Goal: Task Accomplishment & Management: Manage account settings

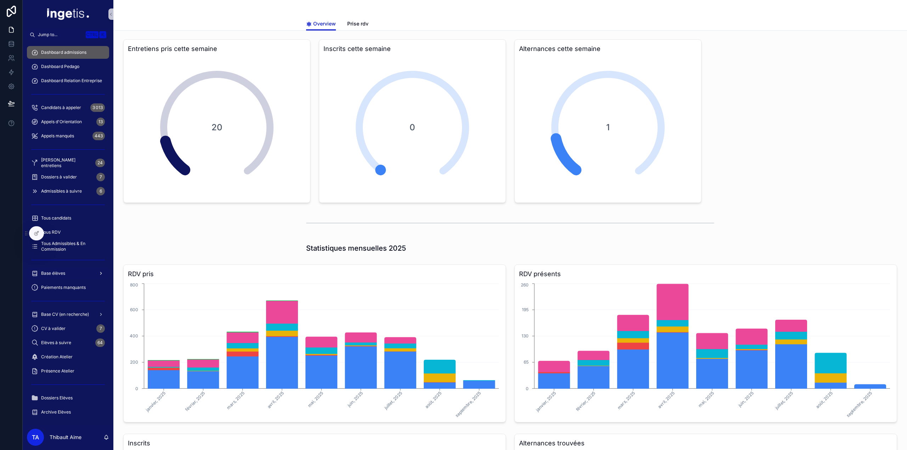
click at [69, 268] on div "Base élèves" at bounding box center [68, 273] width 74 height 11
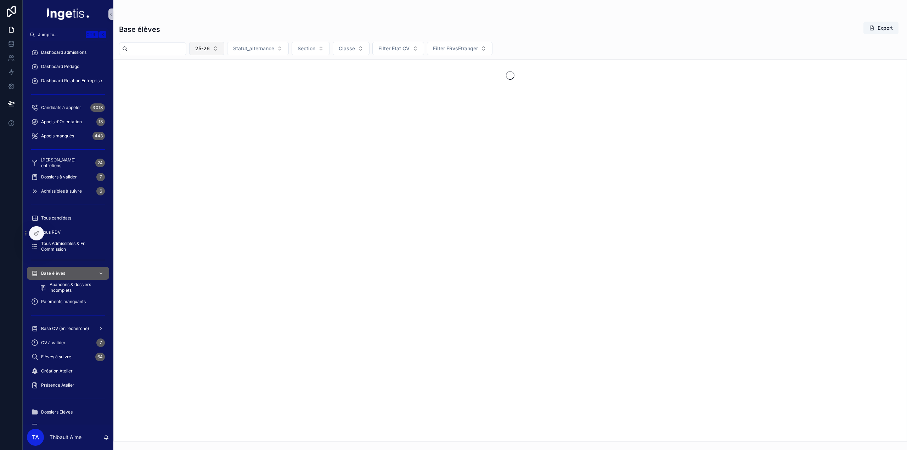
click at [224, 53] on button "25-26" at bounding box center [206, 48] width 35 height 13
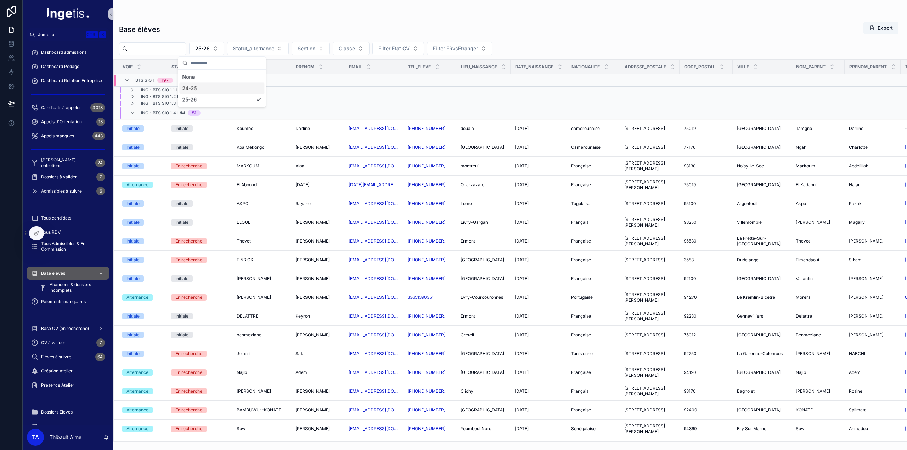
click at [200, 90] on div "24-25" at bounding box center [221, 88] width 85 height 11
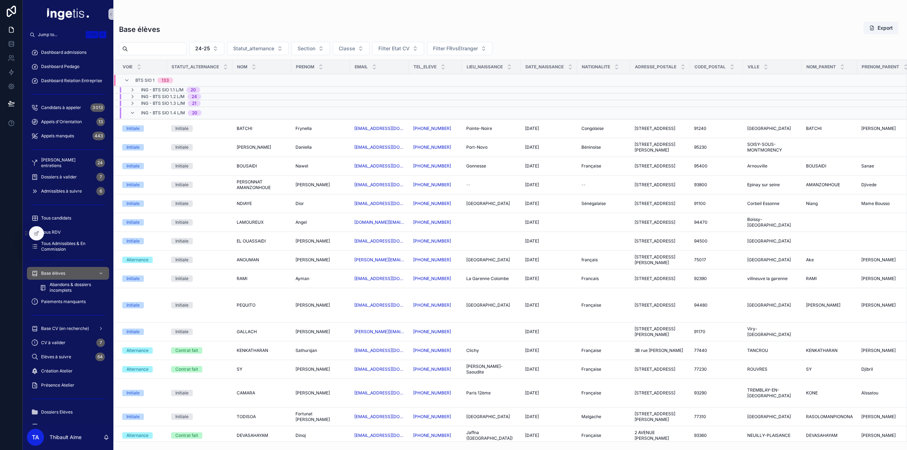
click at [181, 52] on input "scrollable content" at bounding box center [157, 49] width 58 height 10
paste input "*****"
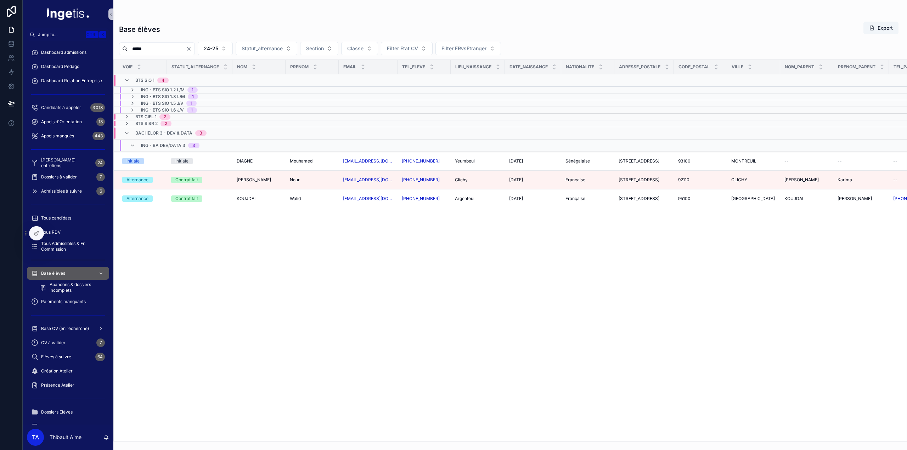
drag, startPoint x: 151, startPoint y: 49, endPoint x: 127, endPoint y: 49, distance: 23.4
click at [127, 49] on div "*****" at bounding box center [157, 48] width 76 height 13
type input "*****"
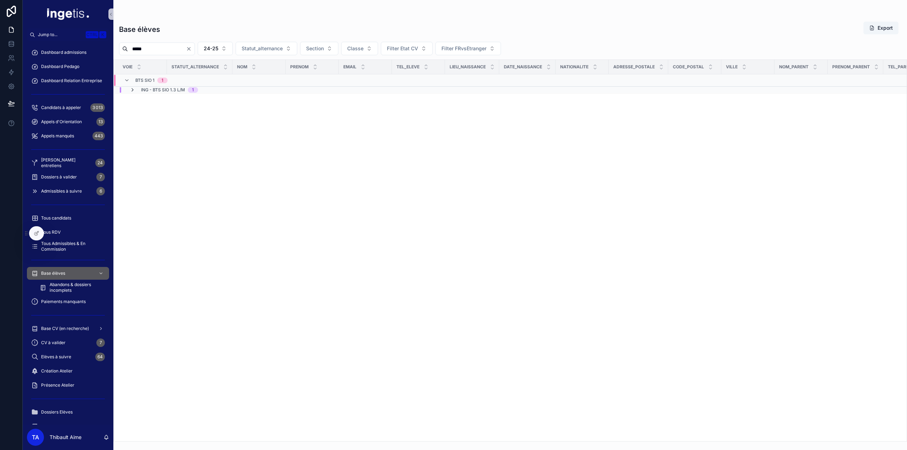
click at [132, 89] on icon "scrollable content" at bounding box center [133, 90] width 6 height 6
click at [257, 109] on div "TOURE TOURE" at bounding box center [259, 109] width 45 height 6
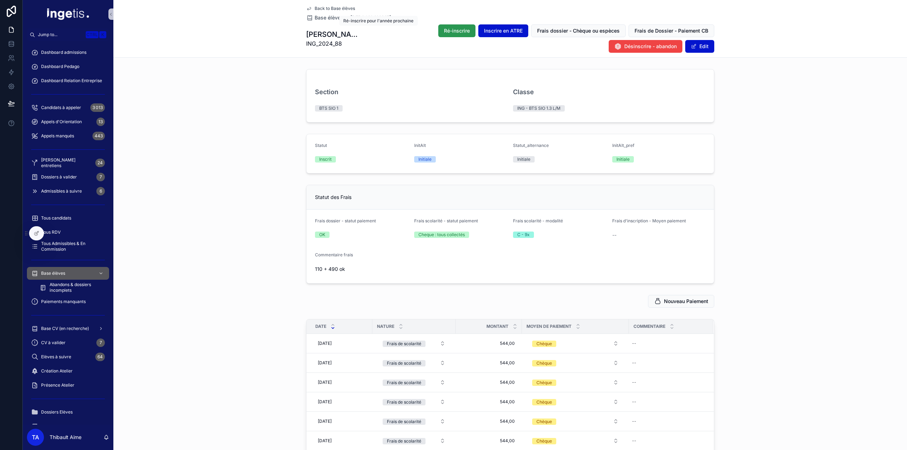
click at [438, 32] on button "Ré-inscrire" at bounding box center [456, 30] width 37 height 13
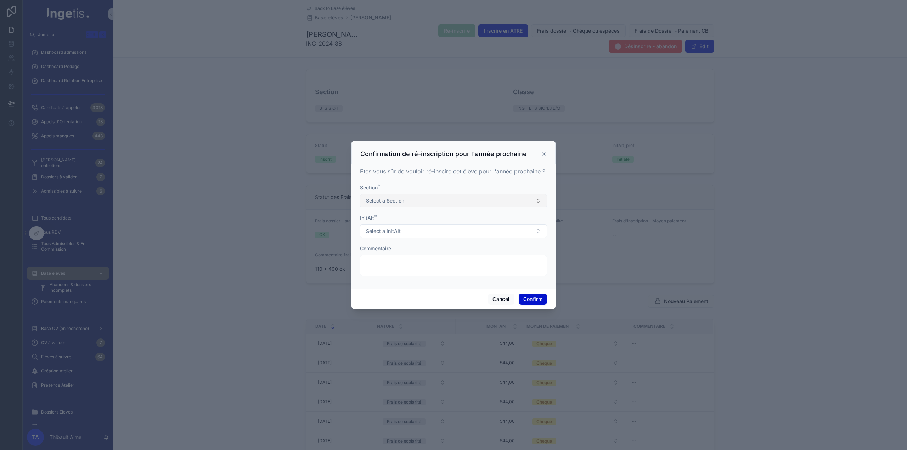
click at [424, 202] on button "Select a Section" at bounding box center [453, 200] width 187 height 13
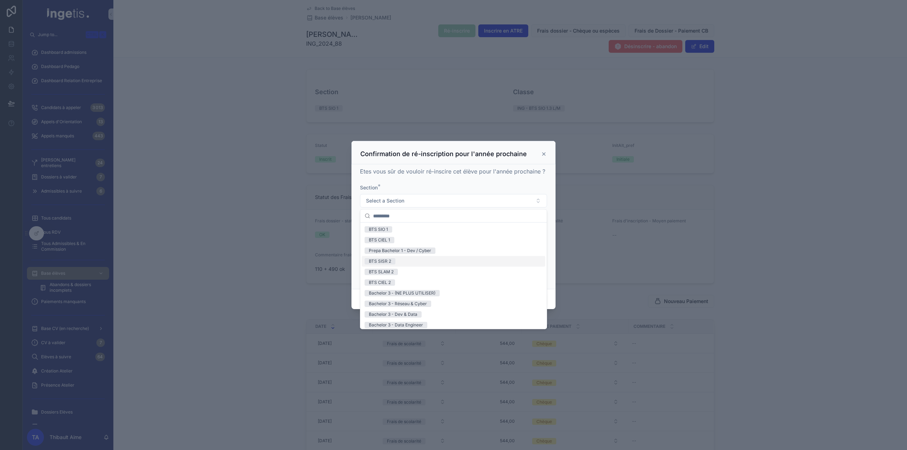
click at [411, 262] on div "BTS SISR 2" at bounding box center [453, 261] width 183 height 11
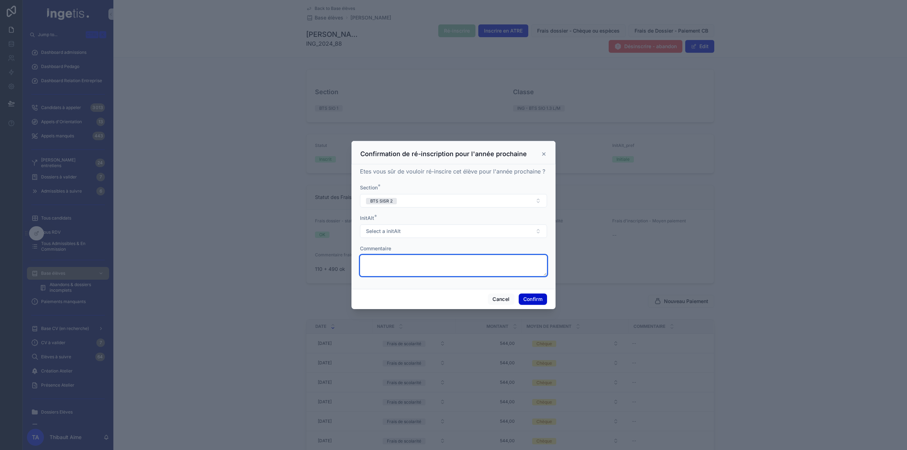
click at [405, 263] on textarea at bounding box center [453, 265] width 187 height 21
type textarea "****"
click at [407, 231] on button "Select a initAlt" at bounding box center [453, 231] width 187 height 13
click at [399, 261] on div "Alternance" at bounding box center [453, 259] width 183 height 11
click at [532, 295] on button "Confirm" at bounding box center [532, 299] width 28 height 11
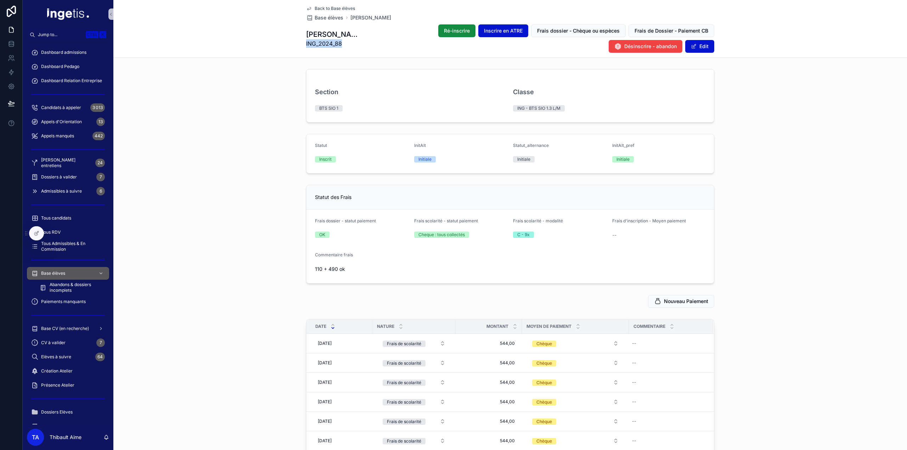
drag, startPoint x: 305, startPoint y: 44, endPoint x: 339, endPoint y: 50, distance: 34.5
click at [339, 50] on div "Back to Base élèves Base élèves TOURE Hamed TOURE Hamed ING_2024_88 Ré-inscrire…" at bounding box center [509, 29] width 793 height 58
copy span "ING_2024_88"
click at [174, 240] on div "Statut des Frais Frais dossier - statut paiement OK Frais scolarité - statut pa…" at bounding box center [509, 234] width 793 height 104
click at [36, 234] on icon at bounding box center [37, 232] width 3 height 3
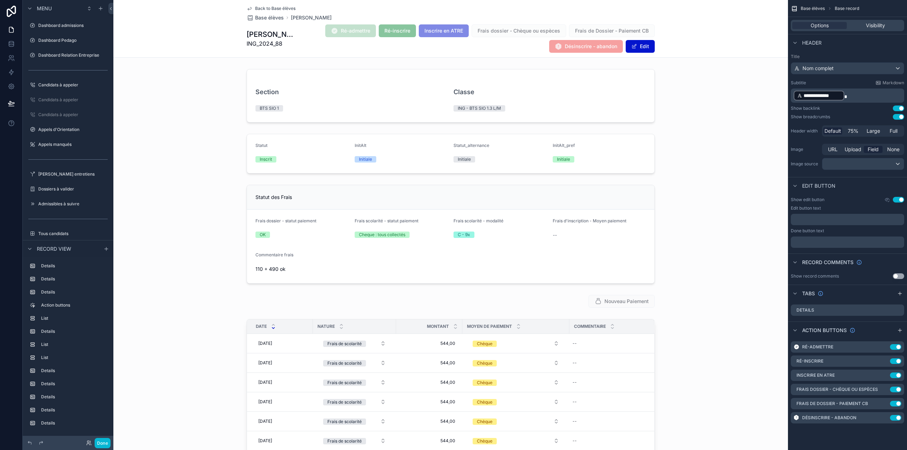
click at [305, 37] on div "Ré-admettre Ré-inscrire Inscrire en ATRE Frais dossier - Chèque ou espèces Frai…" at bounding box center [474, 38] width 361 height 29
click at [885, 362] on icon "scrollable content" at bounding box center [884, 361] width 6 height 6
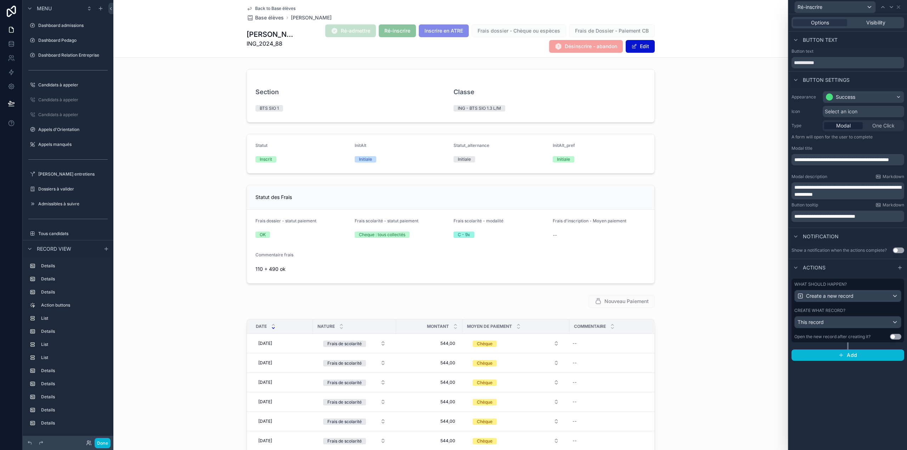
click at [856, 286] on div "What should happen?" at bounding box center [847, 285] width 107 height 6
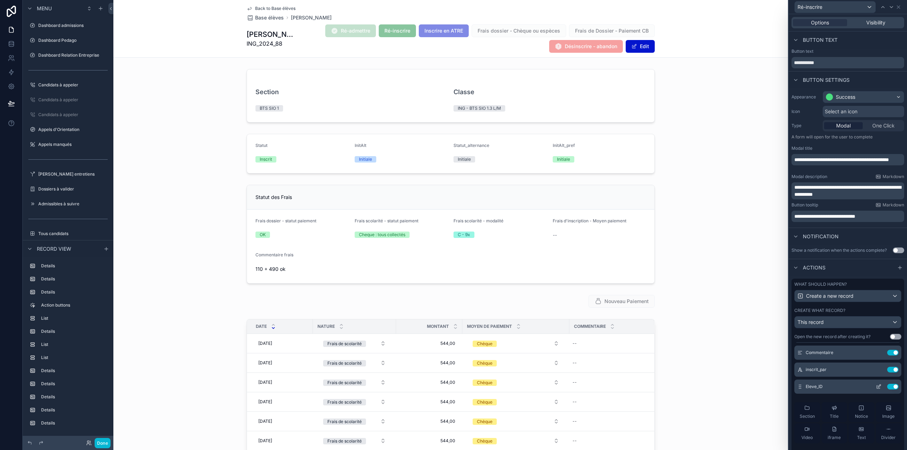
click at [875, 390] on icon at bounding box center [878, 387] width 6 height 6
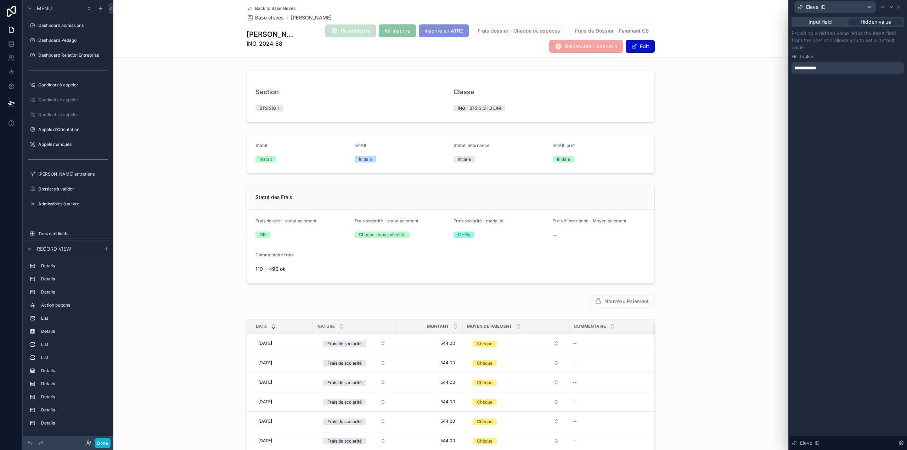
scroll to position [103, 0]
click at [861, 68] on div "**********" at bounding box center [847, 67] width 113 height 11
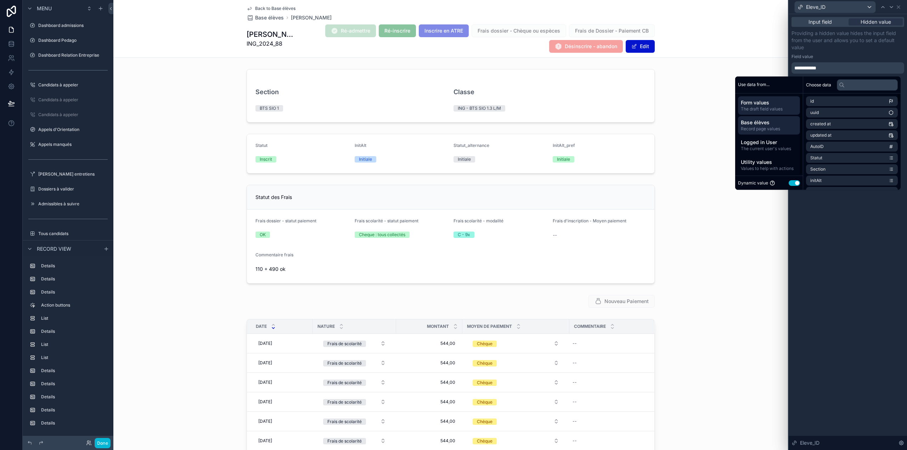
click at [778, 122] on span "Base élèves" at bounding box center [768, 122] width 56 height 7
click at [783, 104] on span "Form values" at bounding box center [768, 102] width 56 height 7
click at [772, 121] on span "Base élèves" at bounding box center [768, 122] width 56 height 7
click at [785, 102] on span "Form values" at bounding box center [768, 102] width 56 height 7
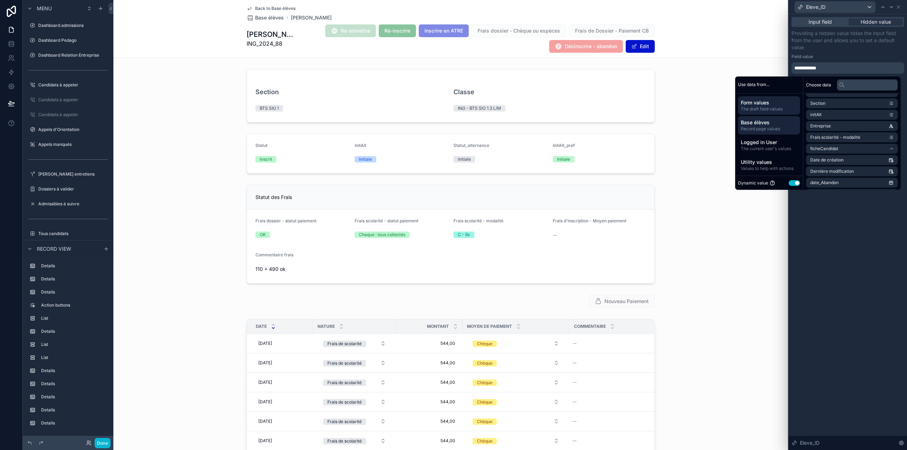
click at [780, 127] on span "Record page values" at bounding box center [768, 129] width 56 height 6
click at [854, 87] on input "text" at bounding box center [866, 84] width 61 height 11
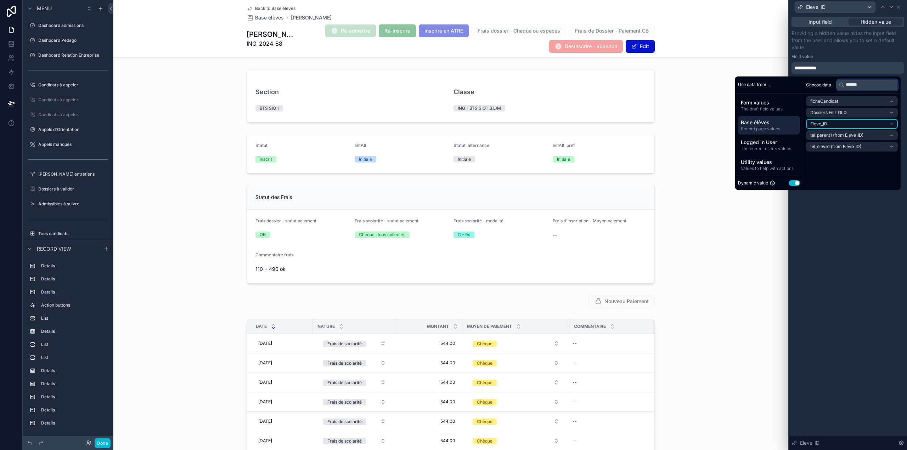
type input "******"
click at [833, 127] on li "Eleve_ID" at bounding box center [852, 124] width 92 height 10
click at [853, 112] on li "Eleve_ID" at bounding box center [852, 114] width 92 height 10
click at [863, 49] on p "Providing a hidden value hides the input field from the user and allows you to …" at bounding box center [847, 40] width 113 height 21
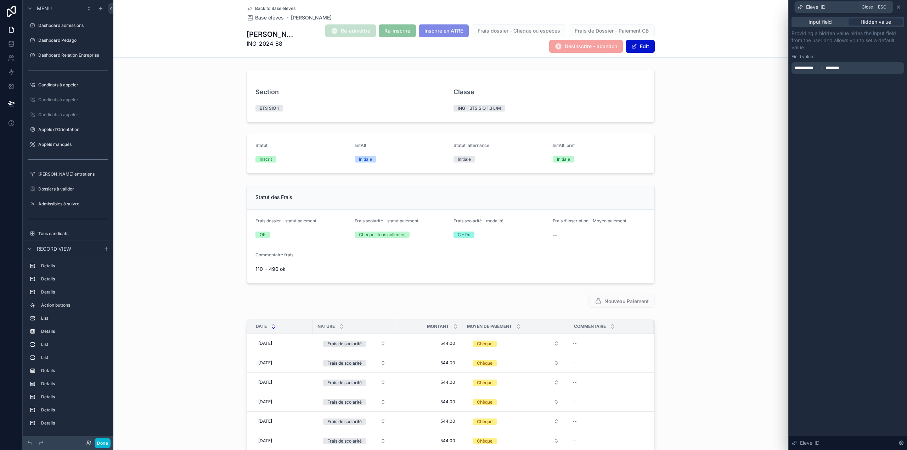
click at [898, 6] on icon at bounding box center [898, 7] width 6 height 6
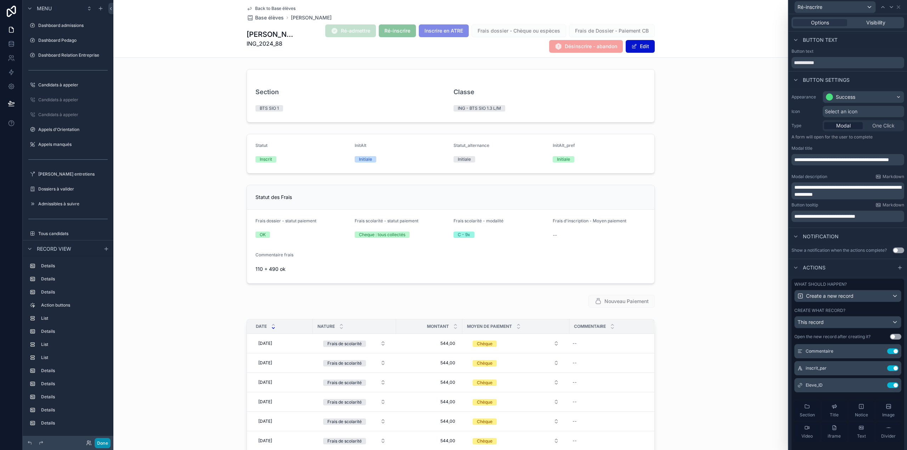
click at [103, 440] on button "Done" at bounding box center [103, 443] width 16 height 10
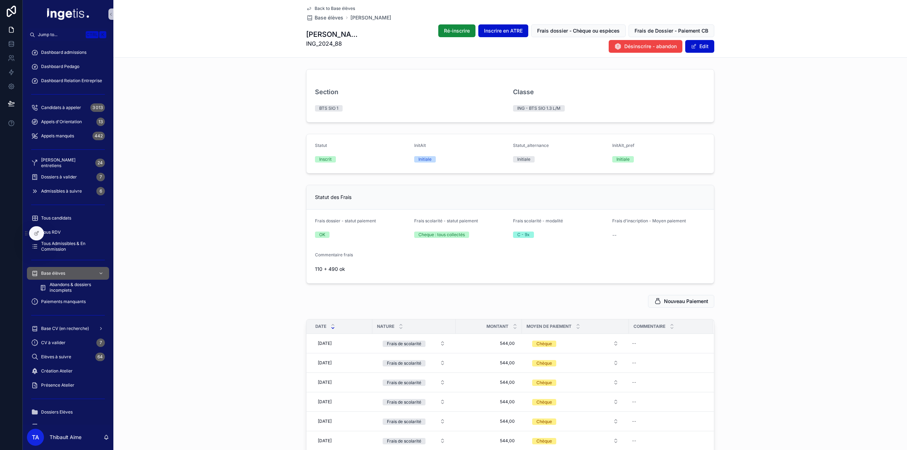
click at [9, 100] on button at bounding box center [12, 103] width 16 height 20
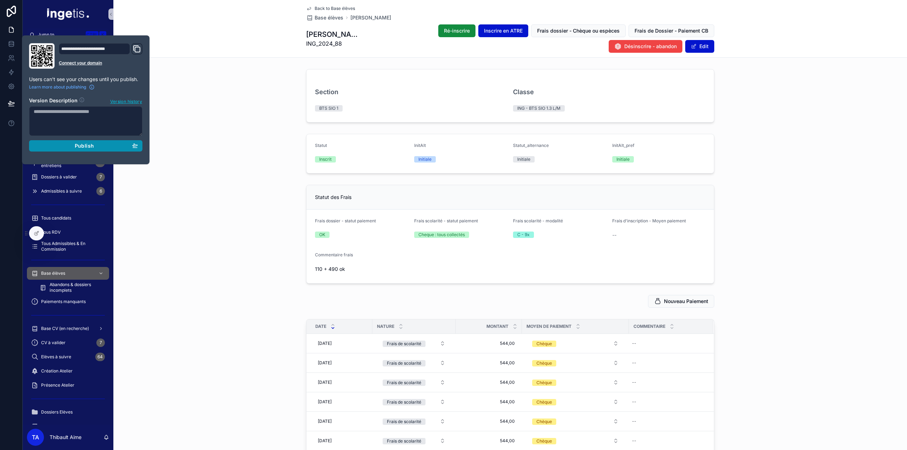
click at [73, 146] on div "Publish" at bounding box center [86, 146] width 104 height 6
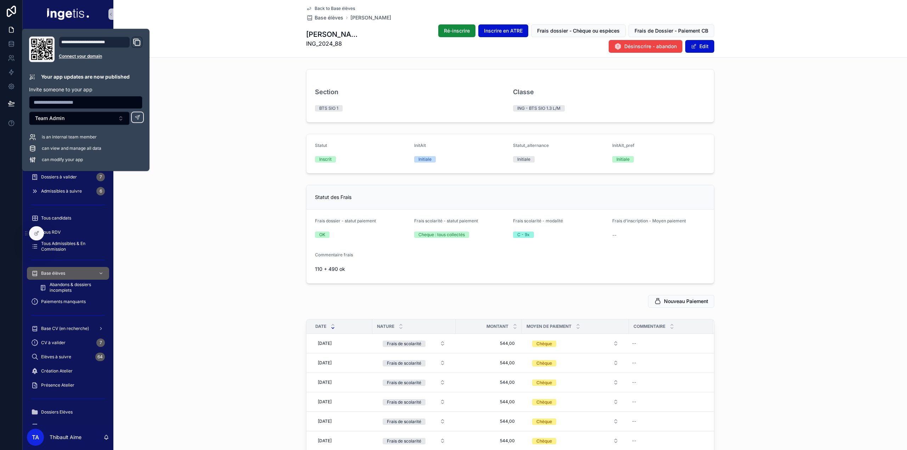
click at [214, 112] on div "Section BTS SIO 1 Classe ING - BTS SIO 1.3 L/M" at bounding box center [509, 95] width 793 height 59
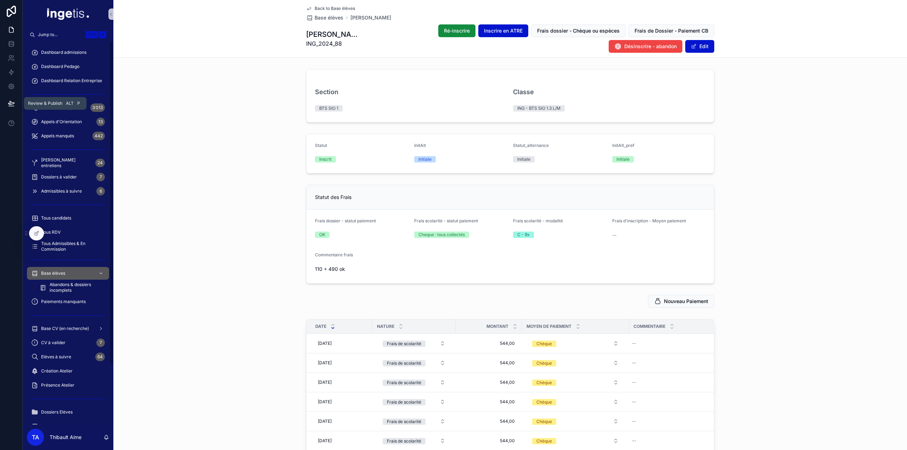
click at [12, 105] on icon at bounding box center [11, 103] width 7 height 7
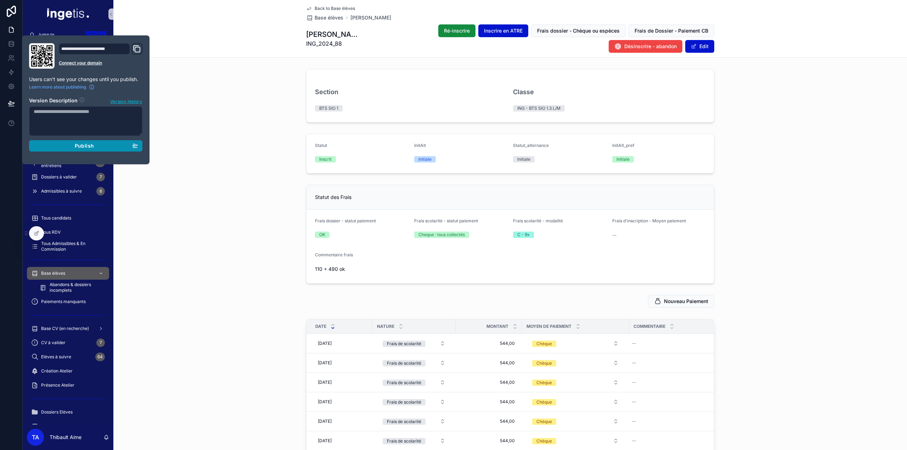
click at [83, 144] on span "Publish" at bounding box center [84, 146] width 19 height 6
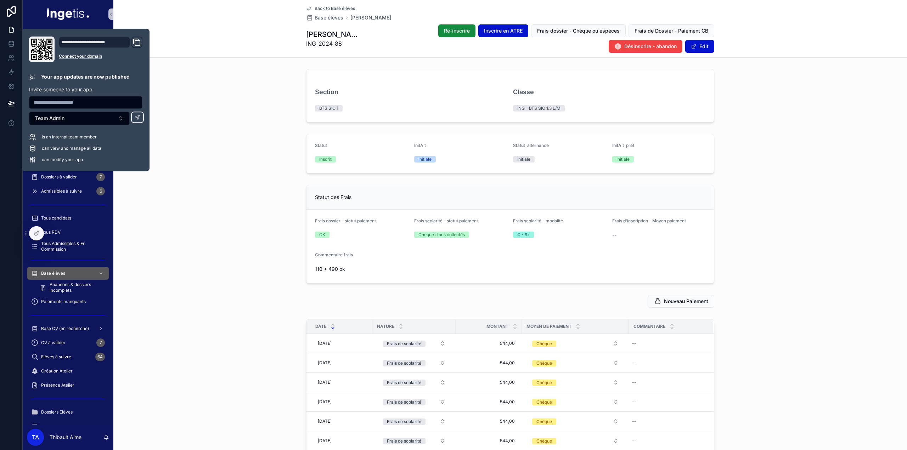
click at [201, 67] on div "Section BTS SIO 1 Classe ING - BTS SIO 1.3 L/M" at bounding box center [509, 95] width 793 height 59
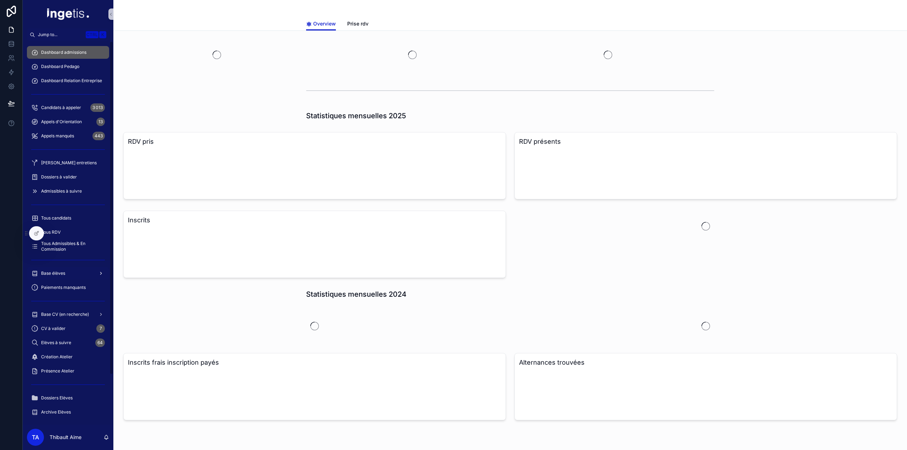
click at [58, 273] on span "Base élèves" at bounding box center [53, 274] width 24 height 6
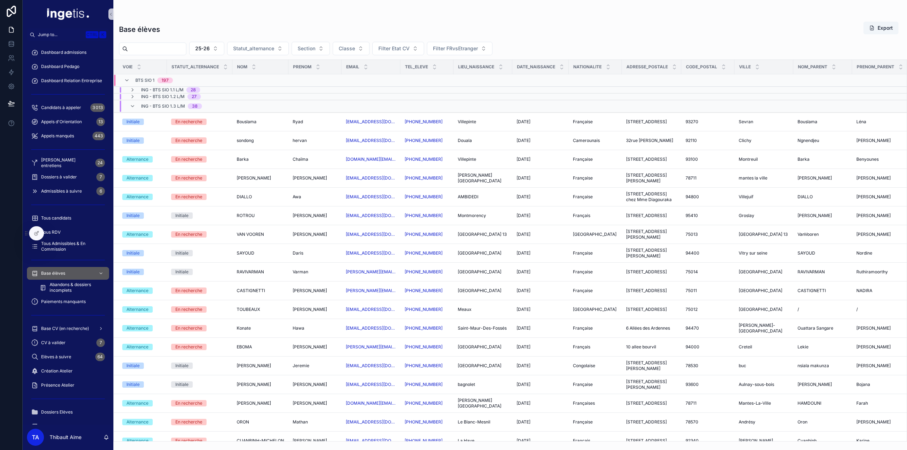
click at [186, 49] on input "scrollable content" at bounding box center [157, 49] width 58 height 10
type input "*****"
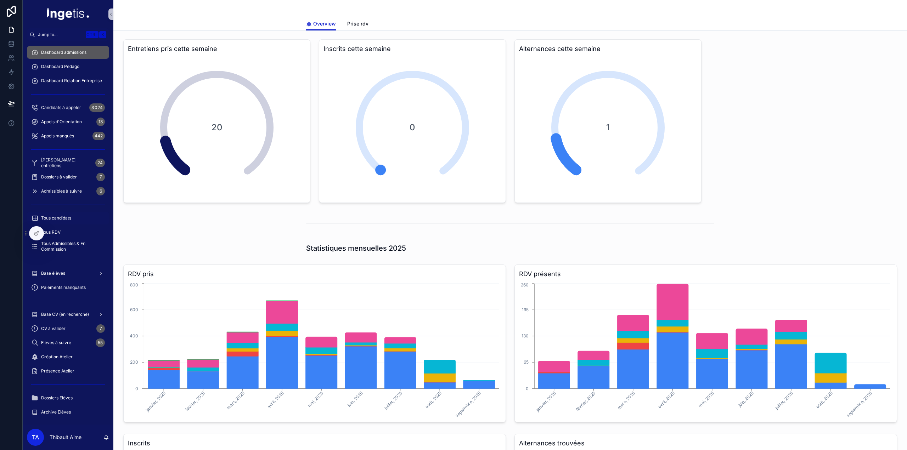
click at [61, 218] on span "Tous candidats" at bounding box center [56, 218] width 30 height 6
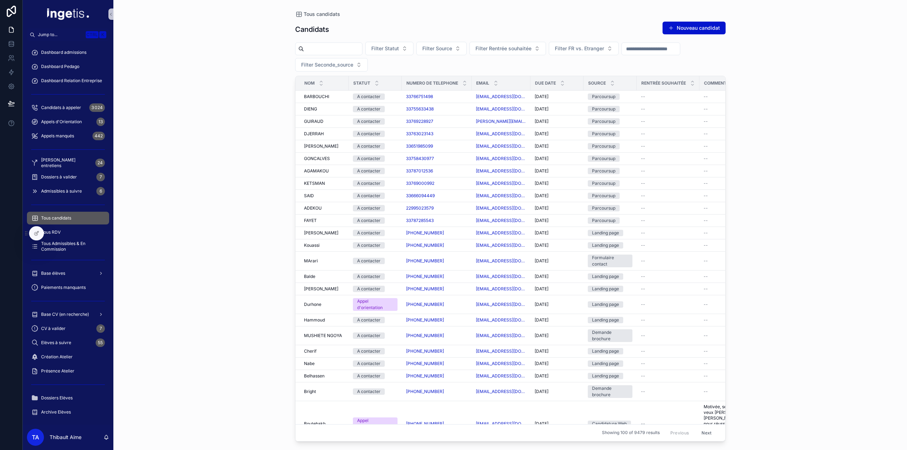
click at [343, 52] on input "scrollable content" at bounding box center [333, 49] width 58 height 10
type input "*****"
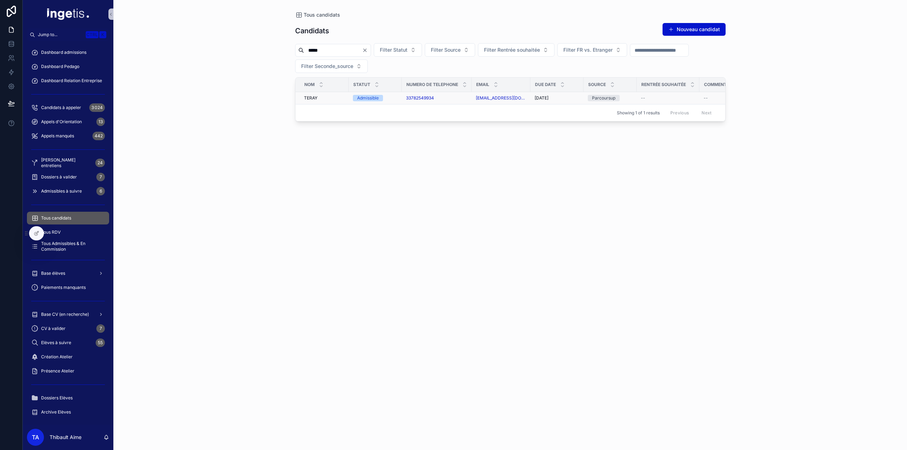
click at [336, 97] on div "TERAY TERAY" at bounding box center [324, 98] width 40 height 6
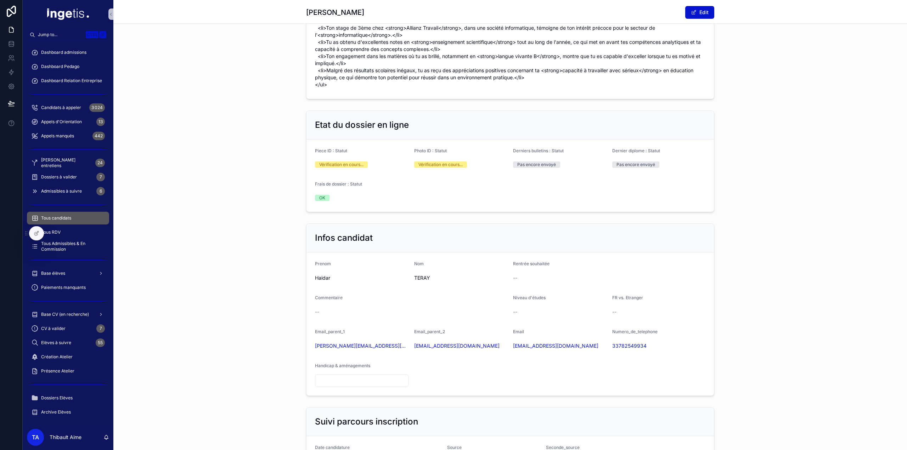
scroll to position [389, 0]
click at [71, 275] on div "Base élèves" at bounding box center [68, 273] width 74 height 11
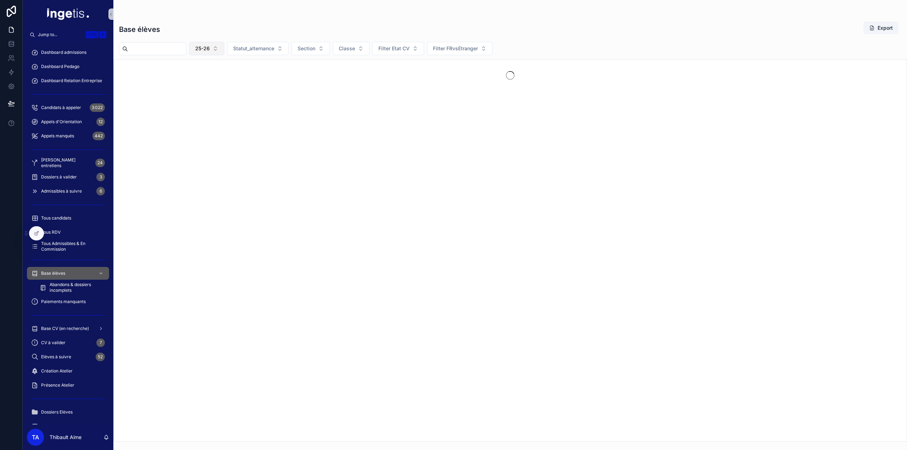
click at [224, 48] on button "25-26" at bounding box center [206, 48] width 35 height 13
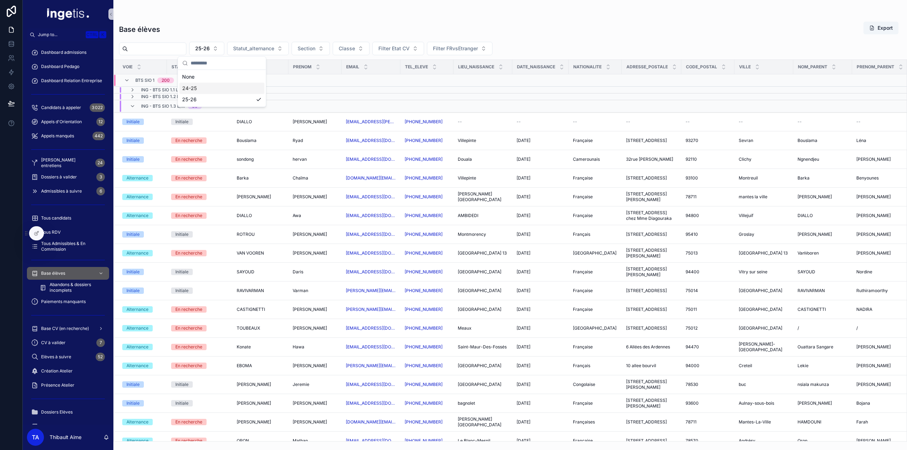
click at [205, 86] on div "24-25" at bounding box center [221, 88] width 85 height 11
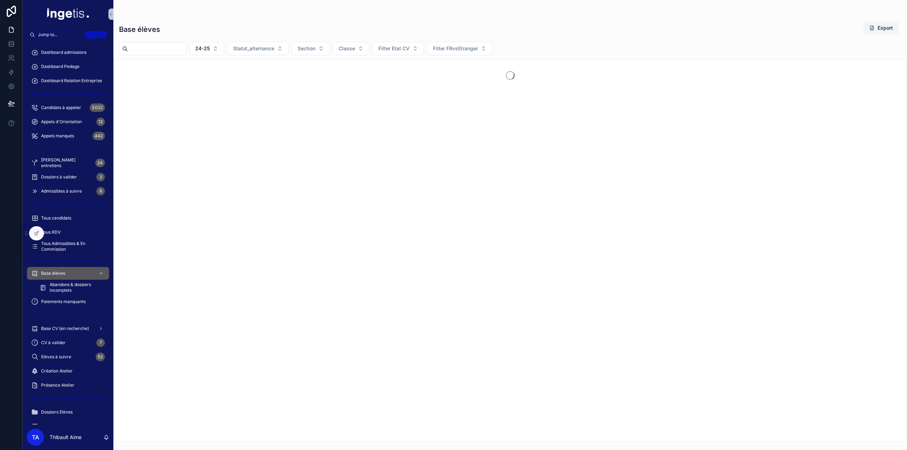
click at [186, 51] on input "scrollable content" at bounding box center [157, 49] width 58 height 10
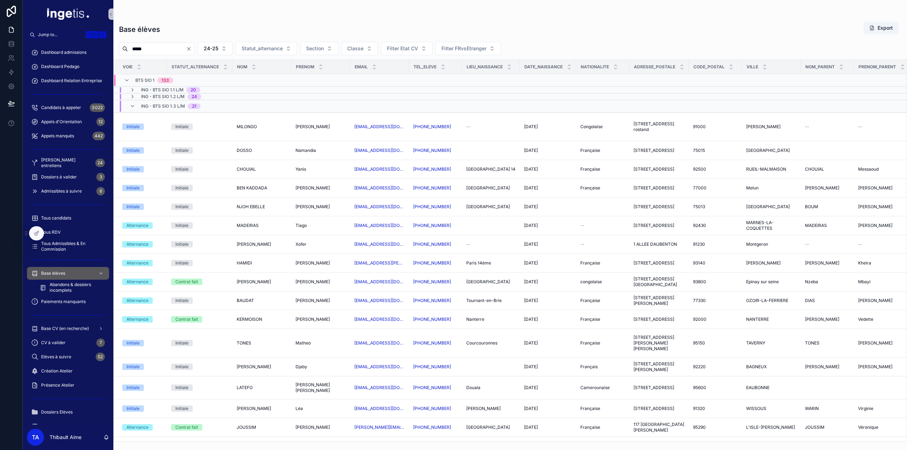
type input "*****"
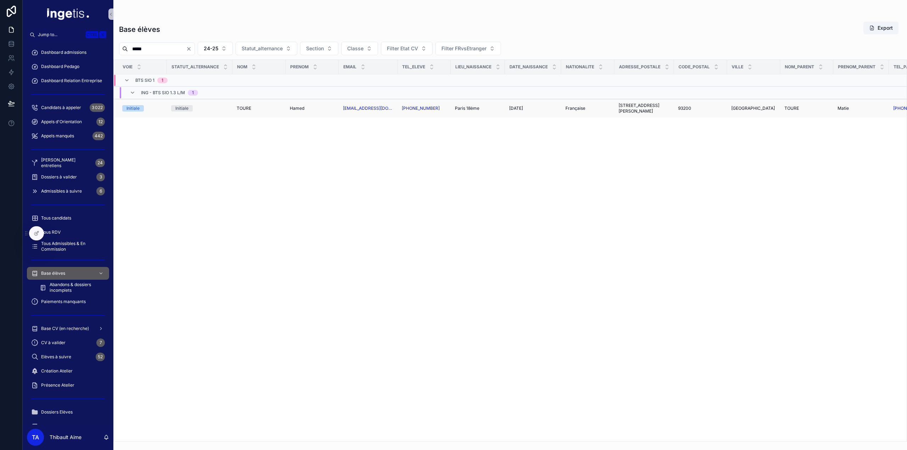
click at [259, 109] on div "TOURE TOURE" at bounding box center [259, 109] width 45 height 6
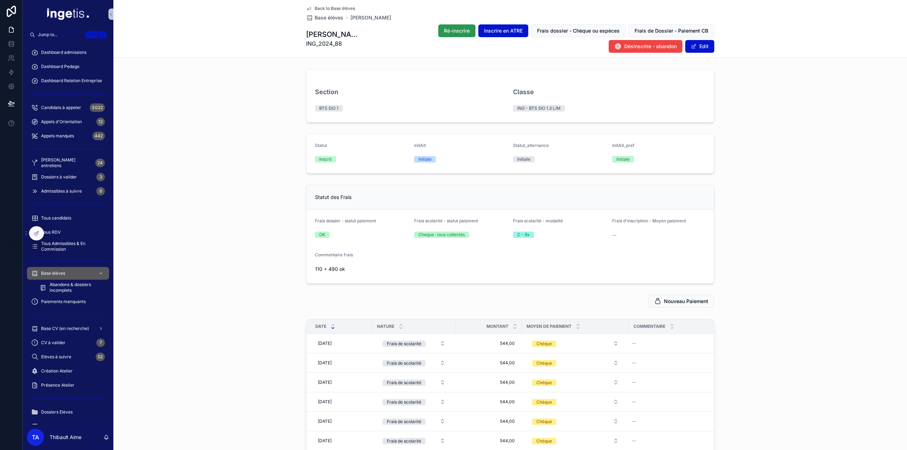
click at [444, 34] on span "Ré-inscrire" at bounding box center [457, 30] width 26 height 7
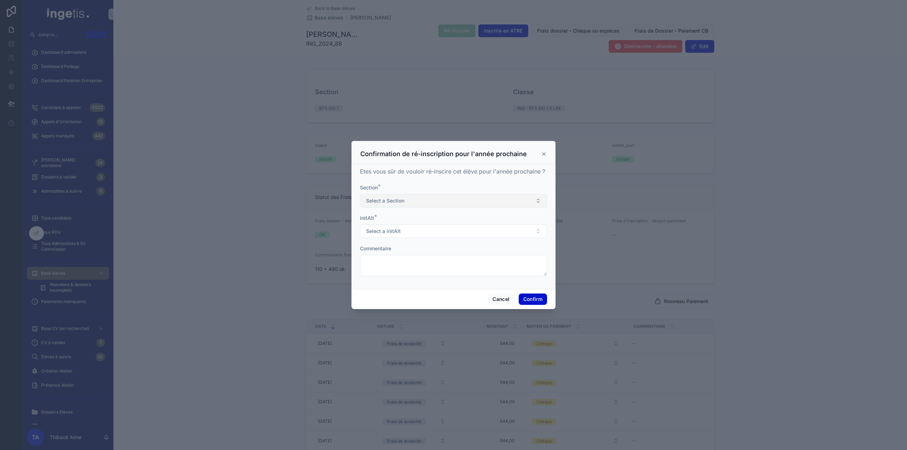
click at [398, 198] on span "Select a Section" at bounding box center [385, 200] width 38 height 7
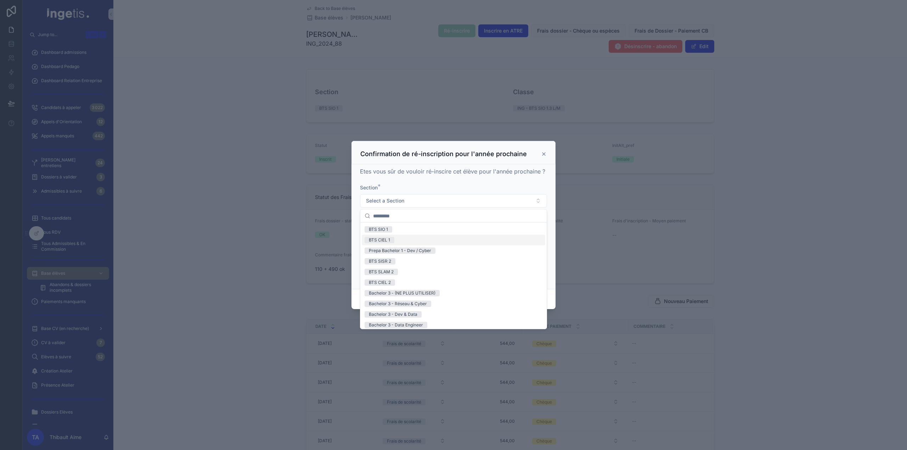
click at [392, 237] on span "BTS CIEL 1" at bounding box center [379, 240] width 30 height 6
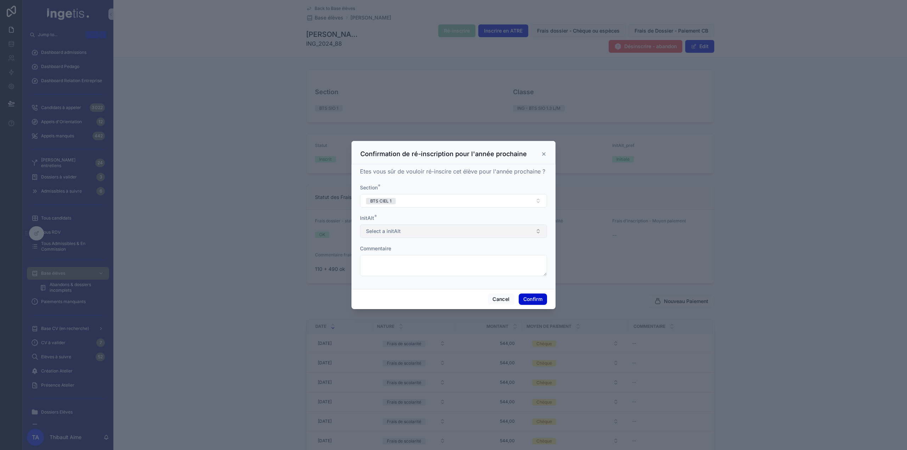
click at [400, 232] on button "Select a initAlt" at bounding box center [453, 231] width 187 height 13
click at [392, 267] on div "Initiale" at bounding box center [453, 270] width 183 height 11
click at [506, 300] on button "Cancel" at bounding box center [501, 299] width 26 height 11
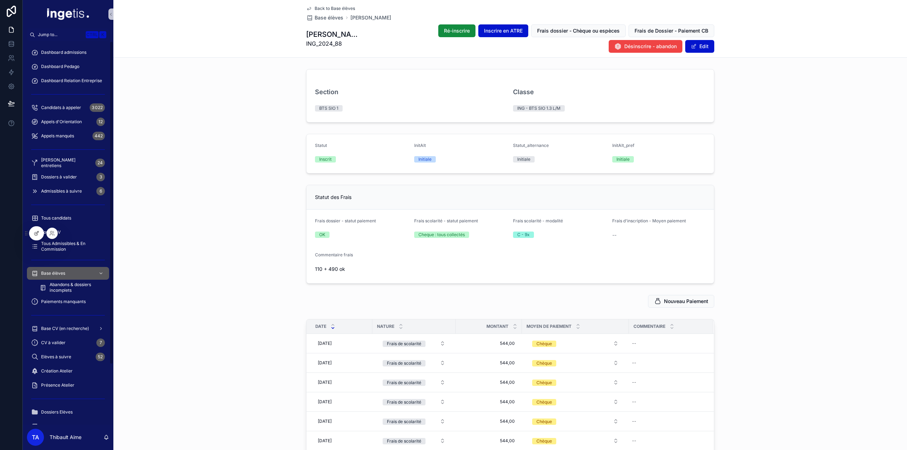
click at [41, 233] on div at bounding box center [36, 233] width 14 height 13
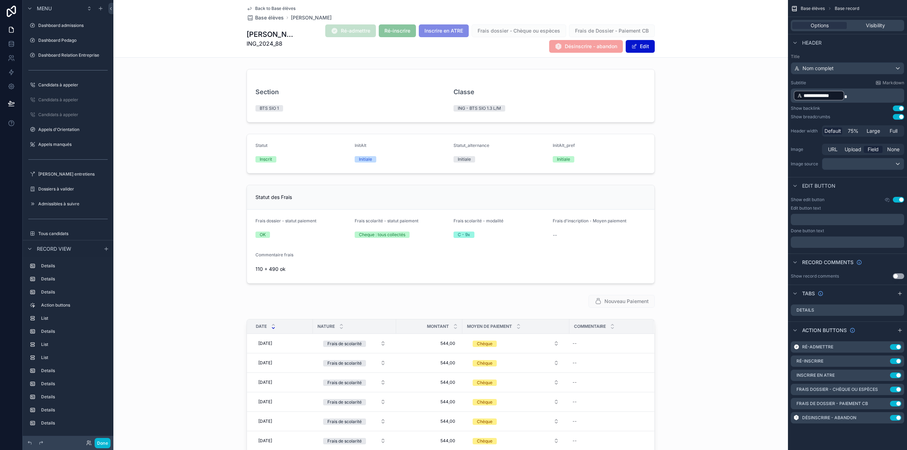
click at [299, 42] on div "Ré-admettre Ré-inscrire Inscrire en ATRE Frais dossier - Chèque ou espèces Frai…" at bounding box center [474, 38] width 361 height 29
click at [885, 362] on icon "scrollable content" at bounding box center [884, 361] width 6 height 6
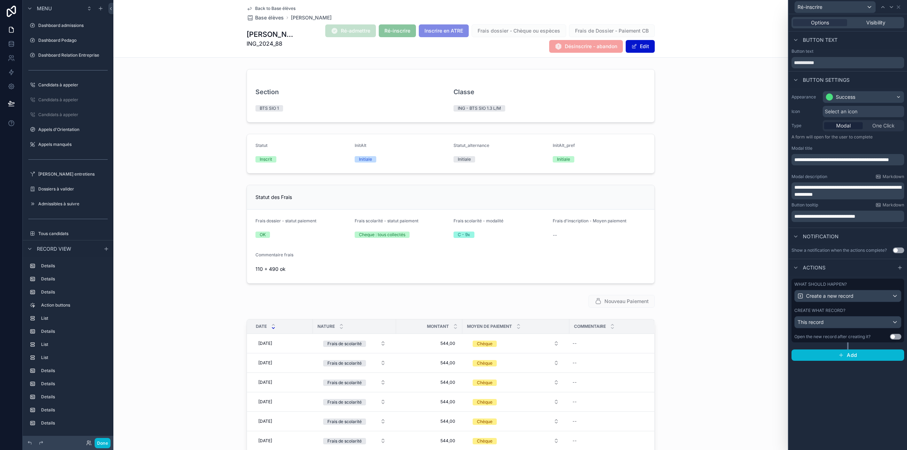
click at [863, 287] on div "What should happen? Create a new record" at bounding box center [847, 292] width 107 height 21
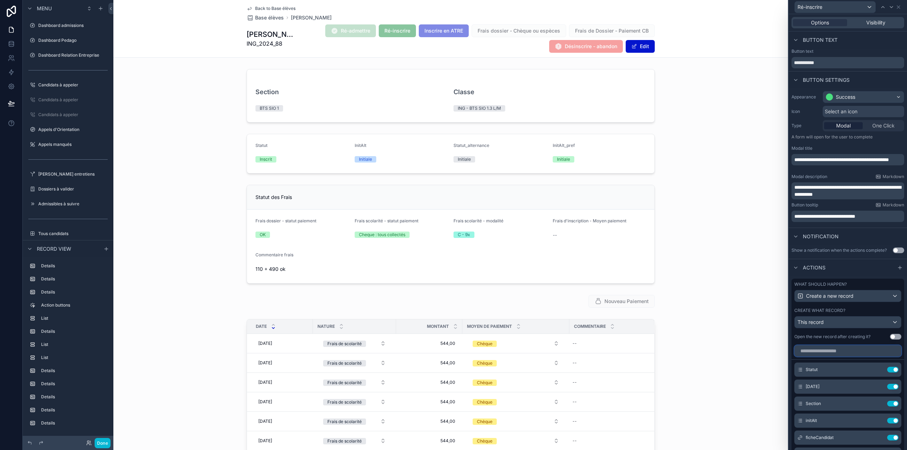
click at [838, 357] on input "text" at bounding box center [847, 350] width 107 height 11
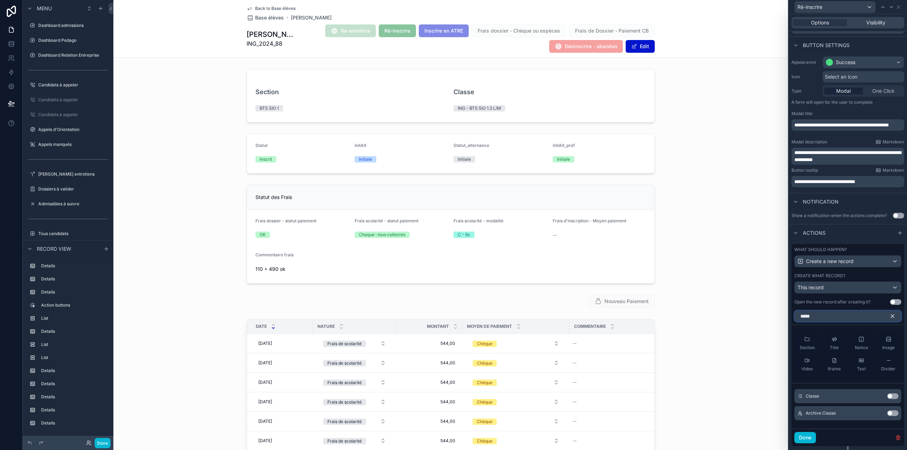
scroll to position [35, 0]
type input "*****"
click at [887, 399] on button "Use setting" at bounding box center [892, 396] width 11 height 6
click at [875, 337] on icon at bounding box center [878, 335] width 6 height 6
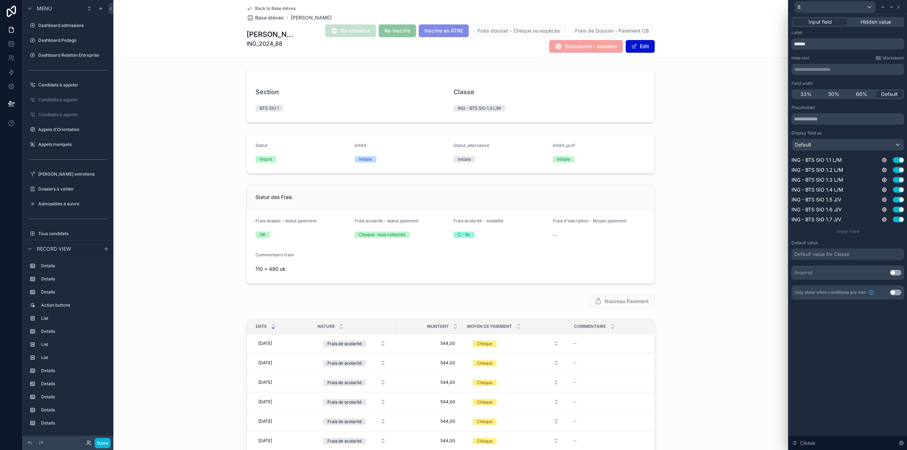
click at [895, 273] on button "Use setting" at bounding box center [895, 273] width 11 height 6
click at [108, 444] on button "Done" at bounding box center [103, 443] width 16 height 10
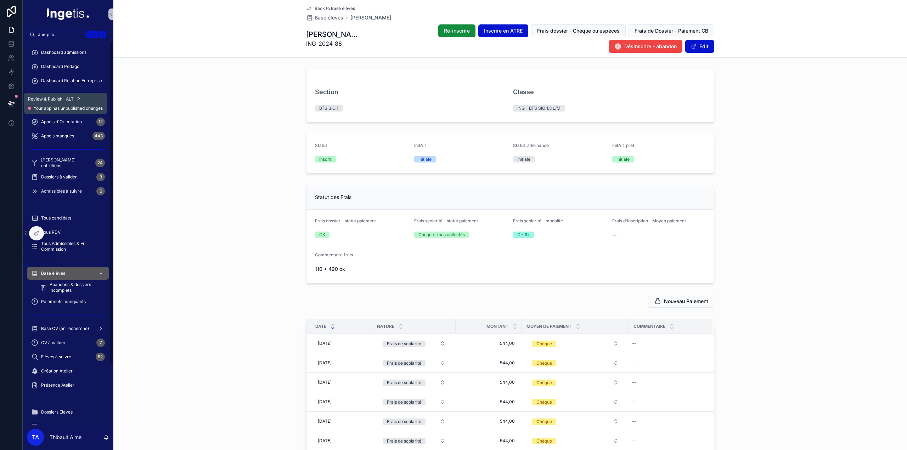
click at [13, 103] on icon at bounding box center [11, 103] width 7 height 7
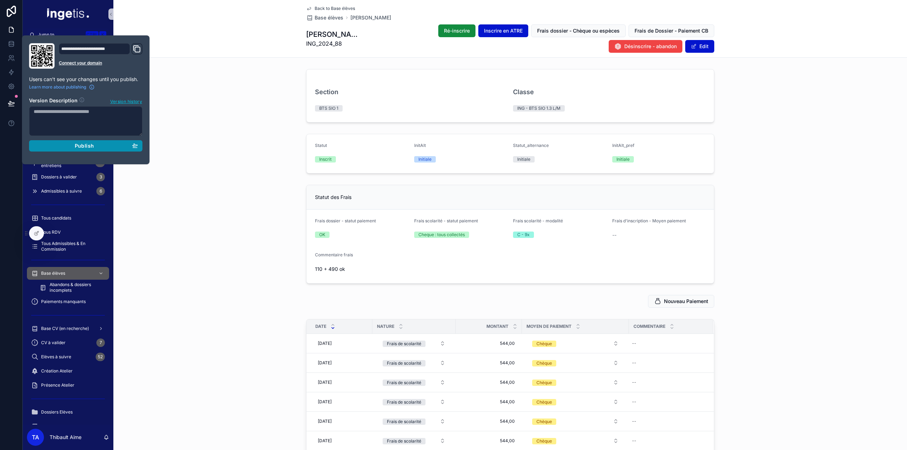
click at [67, 146] on div "Publish" at bounding box center [86, 146] width 104 height 6
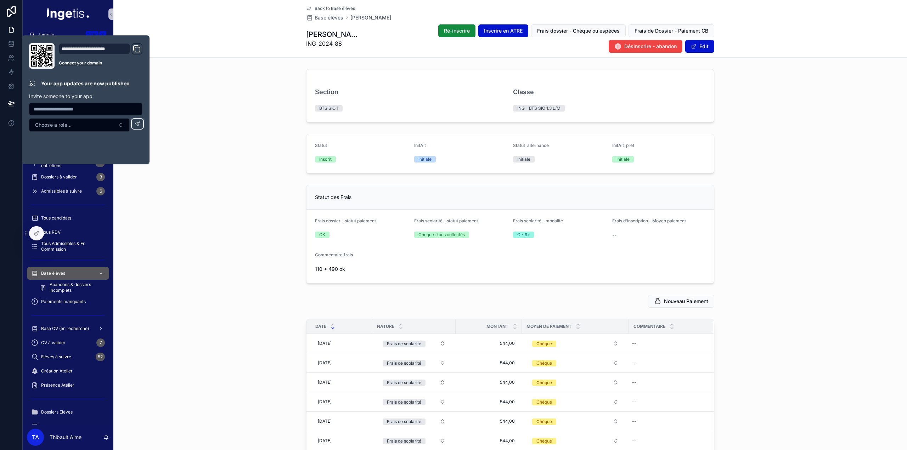
click at [195, 106] on div "Section BTS SIO 1 Classe ING - BTS SIO 1.3 L/M" at bounding box center [509, 95] width 793 height 59
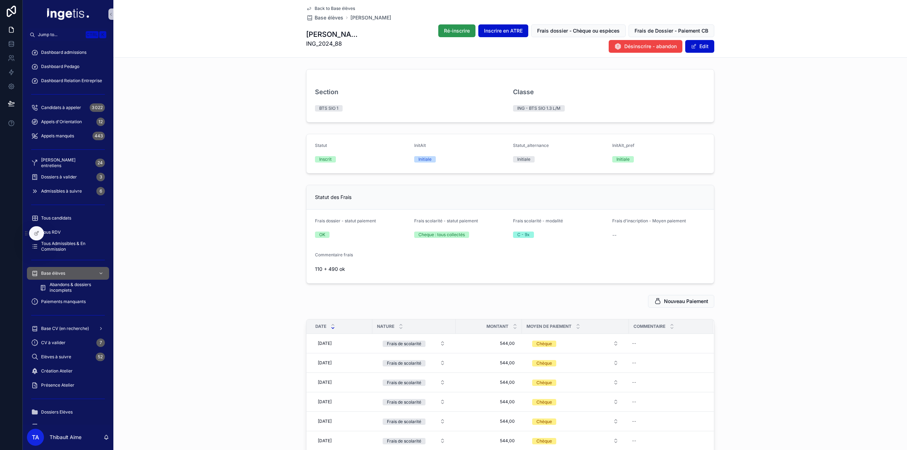
click at [438, 35] on button "Ré-inscrire" at bounding box center [456, 30] width 37 height 13
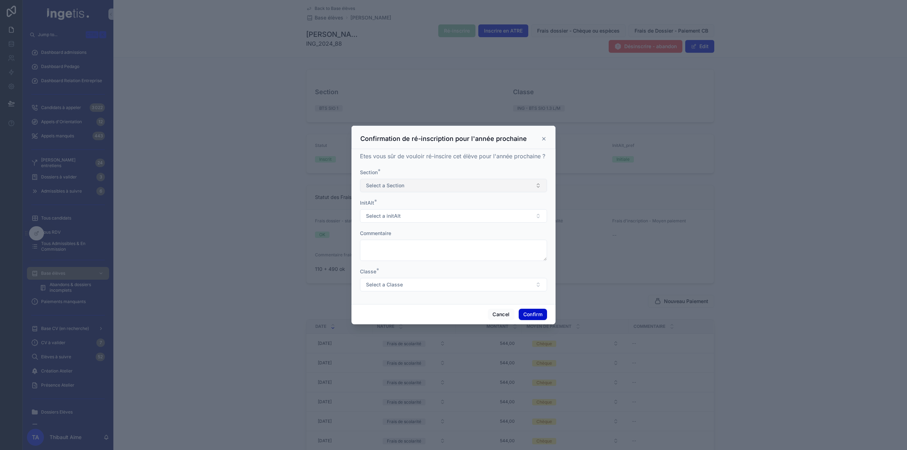
click at [402, 184] on span "Select a Section" at bounding box center [385, 185] width 38 height 7
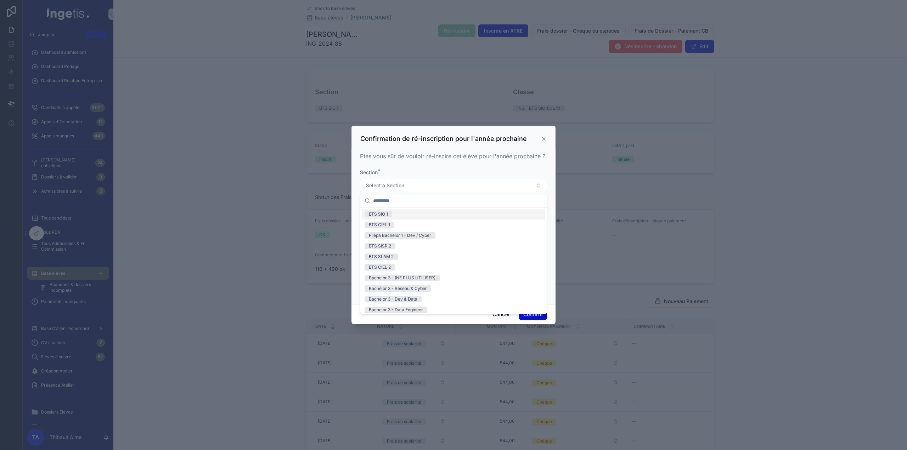
click at [422, 153] on span "Etes vous sûr de vouloir ré-inscire cet élève pour l'année prochaine ?" at bounding box center [452, 156] width 185 height 7
click at [500, 311] on button "Cancel" at bounding box center [501, 314] width 26 height 11
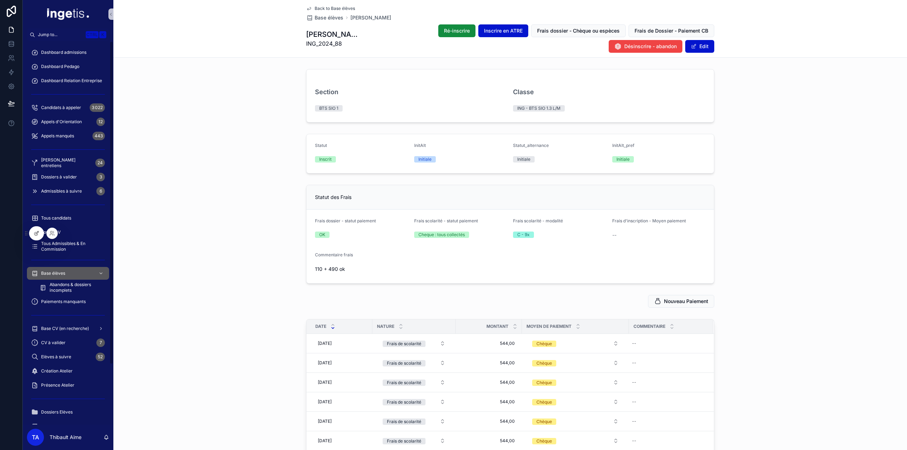
click at [40, 238] on div at bounding box center [36, 233] width 14 height 13
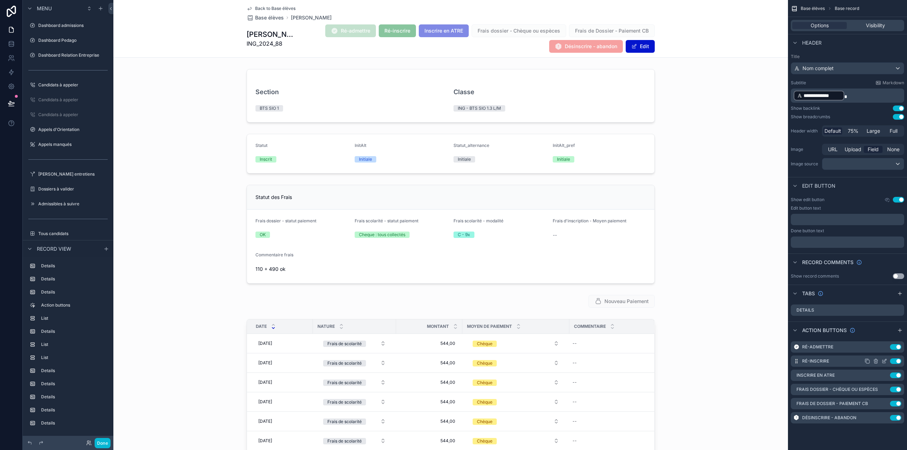
click at [884, 362] on icon "scrollable content" at bounding box center [884, 361] width 6 height 6
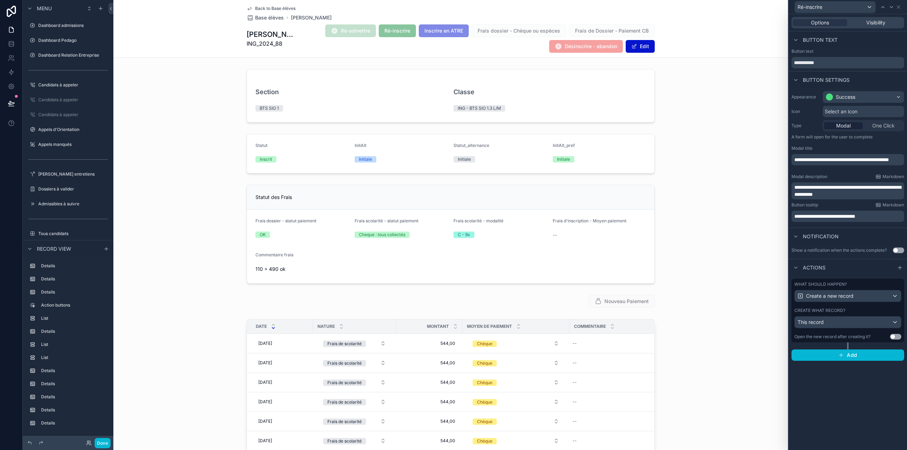
click at [842, 284] on label "What should happen?" at bounding box center [820, 285] width 52 height 6
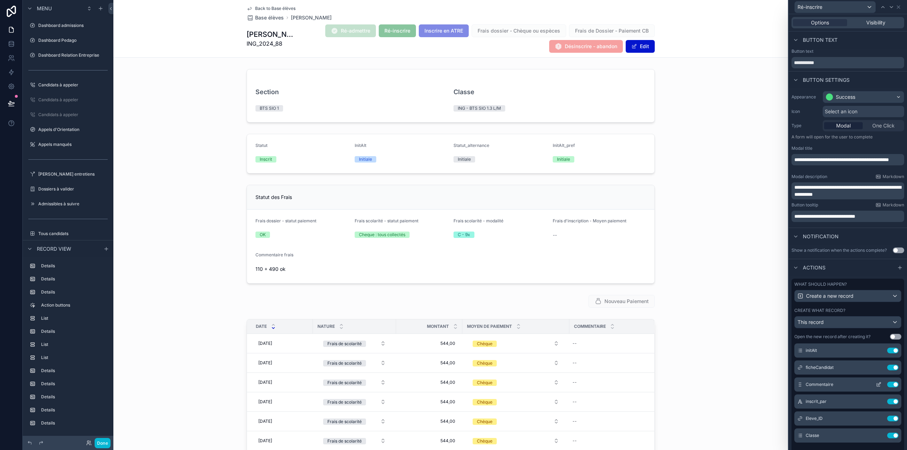
scroll to position [70, 0]
click at [107, 438] on button "Done" at bounding box center [103, 443] width 16 height 10
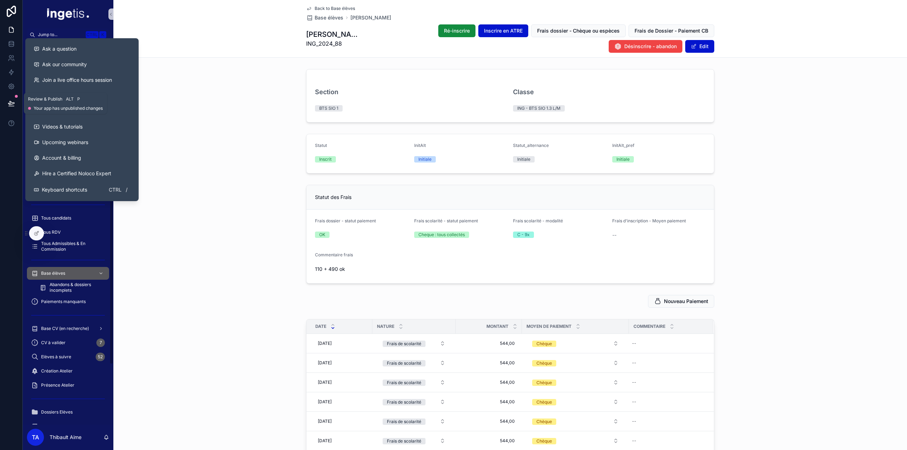
click at [9, 100] on icon at bounding box center [11, 103] width 7 height 7
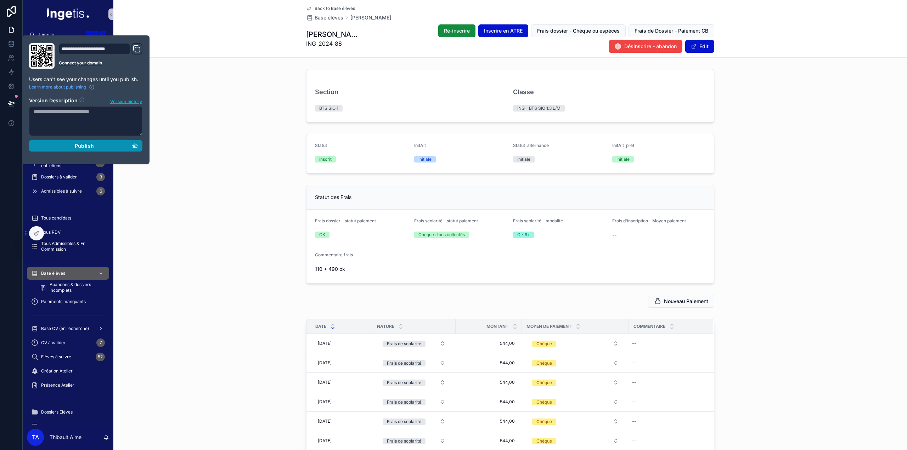
click at [71, 143] on div "Publish" at bounding box center [86, 146] width 104 height 6
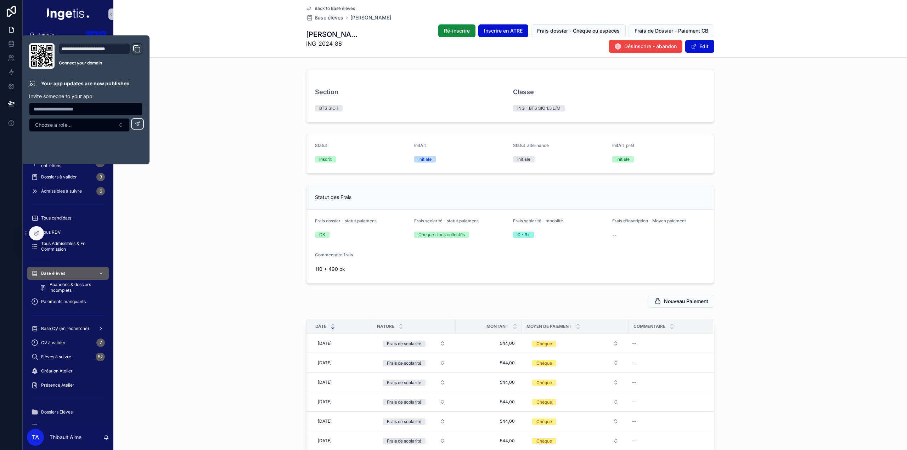
click at [272, 78] on div "Section BTS SIO 1 Classe ING - BTS SIO 1.3 L/M" at bounding box center [509, 95] width 793 height 59
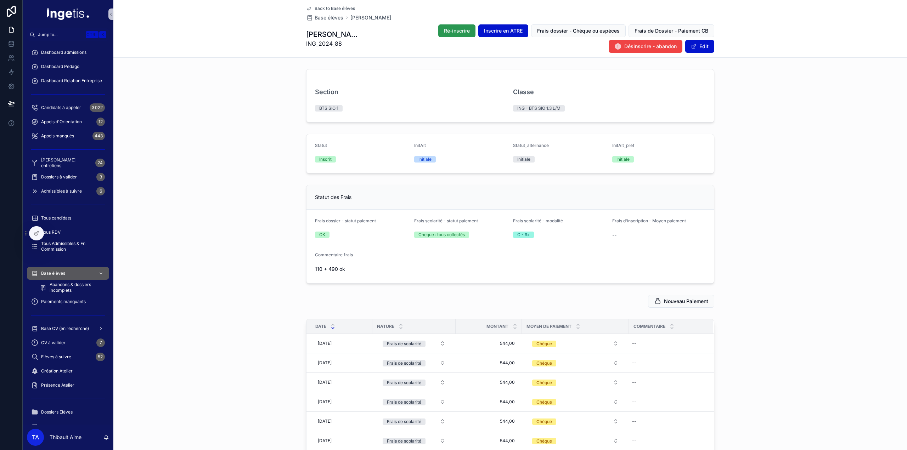
click at [444, 31] on span "Ré-inscrire" at bounding box center [457, 30] width 26 height 7
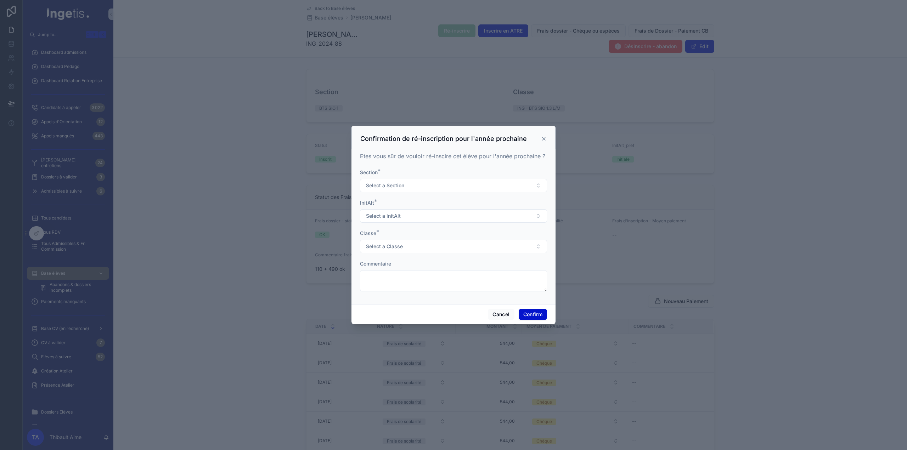
click at [408, 178] on div "Section * Select a Section" at bounding box center [453, 180] width 187 height 23
click at [408, 184] on button "Select a Section" at bounding box center [453, 185] width 187 height 13
click at [393, 224] on span "BTS CIEL 1" at bounding box center [379, 225] width 30 height 6
click at [398, 216] on span "Select a initAlt" at bounding box center [383, 215] width 35 height 7
click at [388, 257] on div "Initiale" at bounding box center [453, 255] width 183 height 11
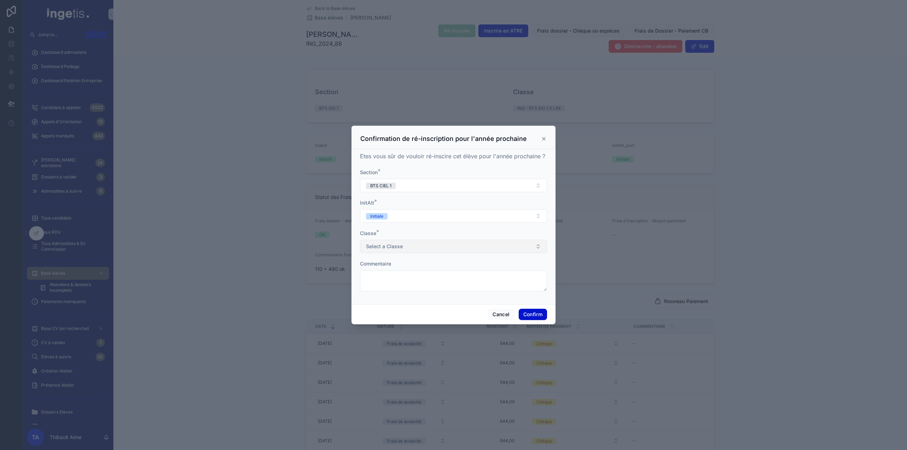
click at [393, 245] on span "Select a Classe" at bounding box center [384, 246] width 37 height 7
type input "****"
click at [413, 274] on span "ING - BTS CIEL 1.1 J/V" at bounding box center [389, 275] width 51 height 6
click at [531, 313] on button "Confirm" at bounding box center [532, 314] width 28 height 11
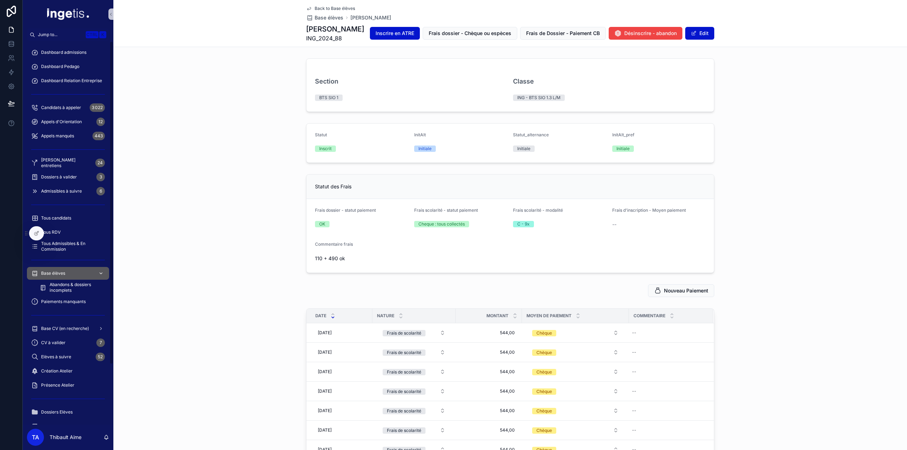
click at [70, 272] on div "Base élèves" at bounding box center [68, 273] width 74 height 11
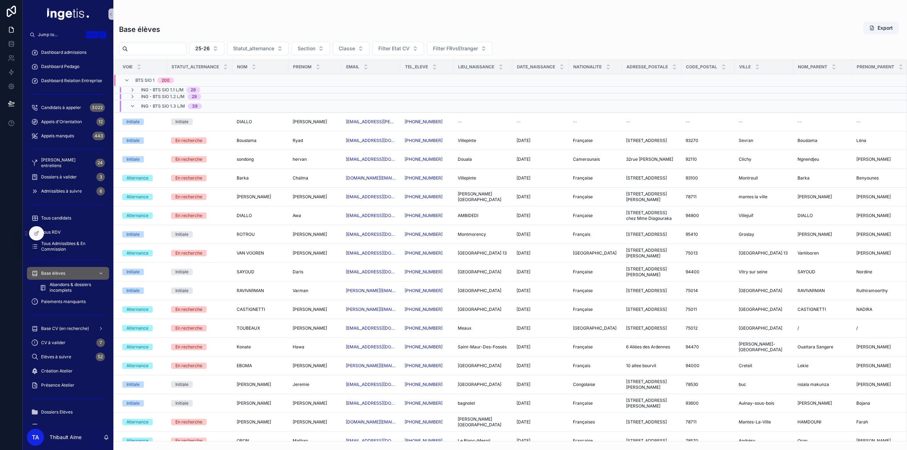
click at [163, 49] on input "scrollable content" at bounding box center [157, 49] width 58 height 10
type input "*****"
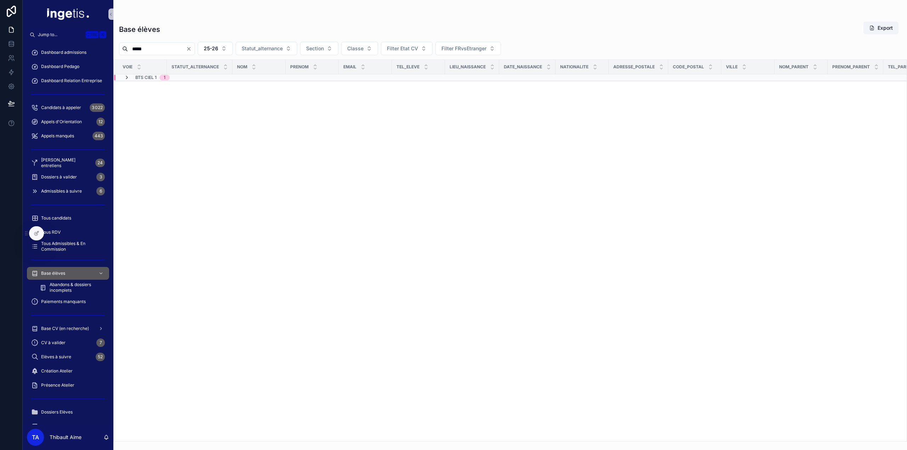
click at [127, 78] on icon "scrollable content" at bounding box center [127, 78] width 6 height 6
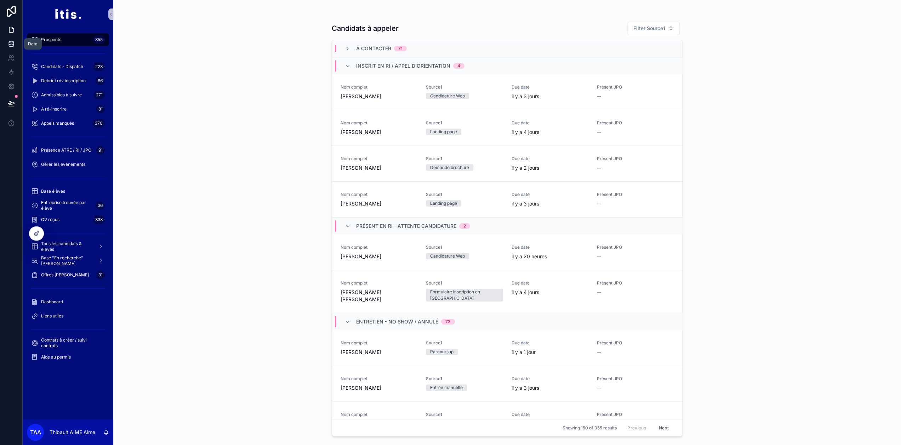
click at [10, 45] on icon at bounding box center [11, 43] width 7 height 7
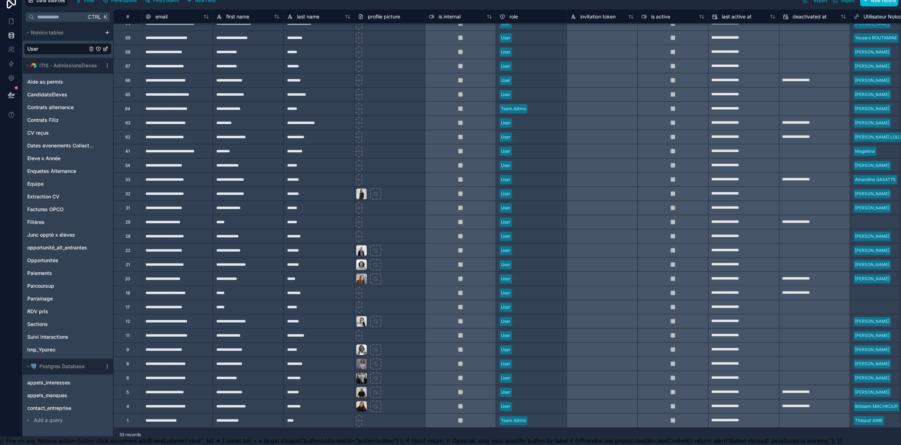
scroll to position [14, 0]
click at [15, 47] on icon at bounding box center [11, 49] width 7 height 7
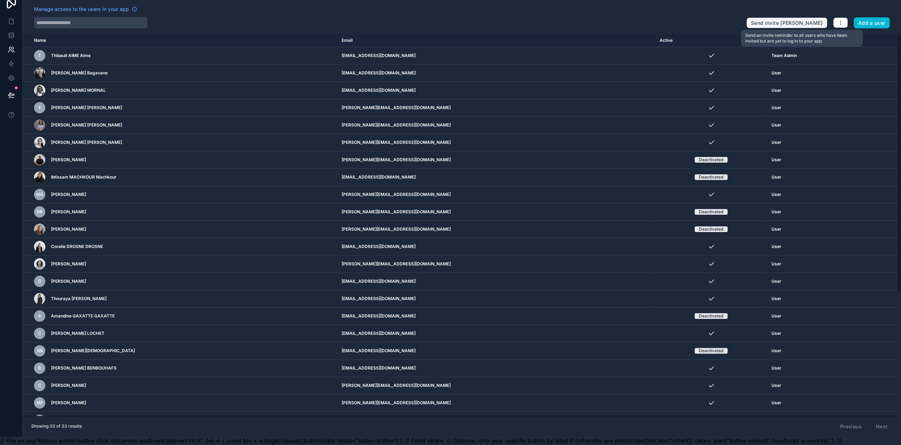
click at [817, 17] on button "Send invite reminders" at bounding box center [786, 22] width 81 height 11
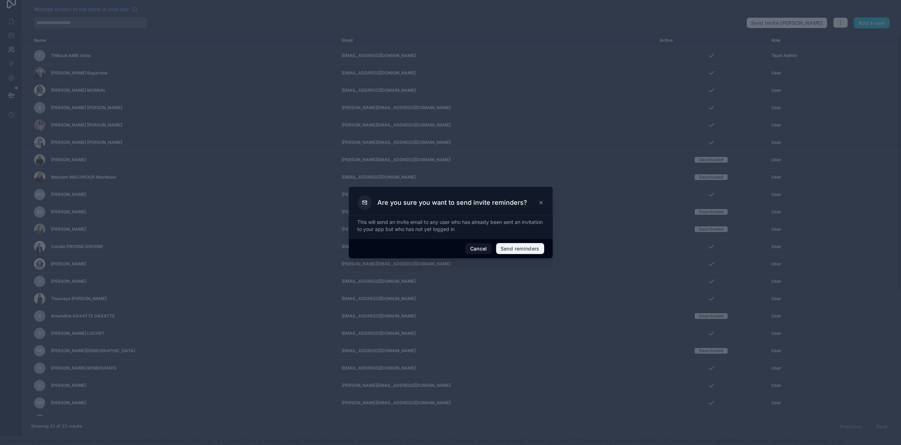
click at [528, 250] on button "Send reminders" at bounding box center [520, 248] width 48 height 11
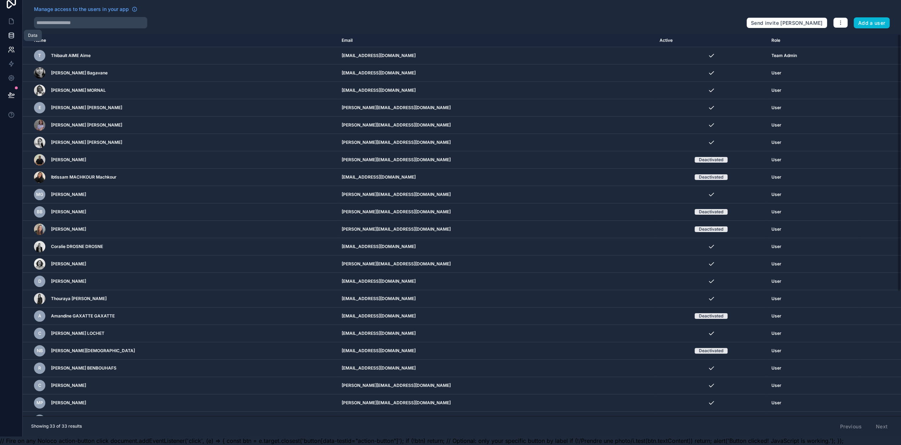
click at [9, 35] on icon at bounding box center [11, 36] width 5 height 3
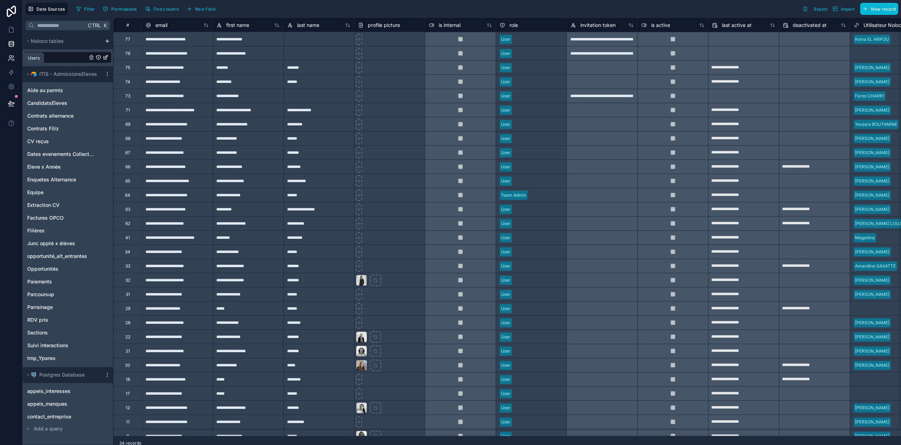
click at [17, 56] on link at bounding box center [11, 58] width 22 height 14
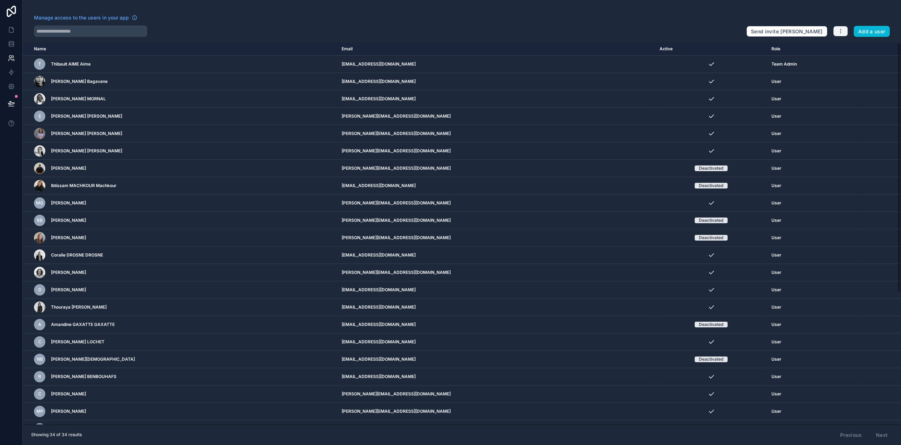
click at [844, 32] on icon "button" at bounding box center [841, 31] width 6 height 6
click at [852, 56] on link "Sync your users" at bounding box center [864, 58] width 50 height 11
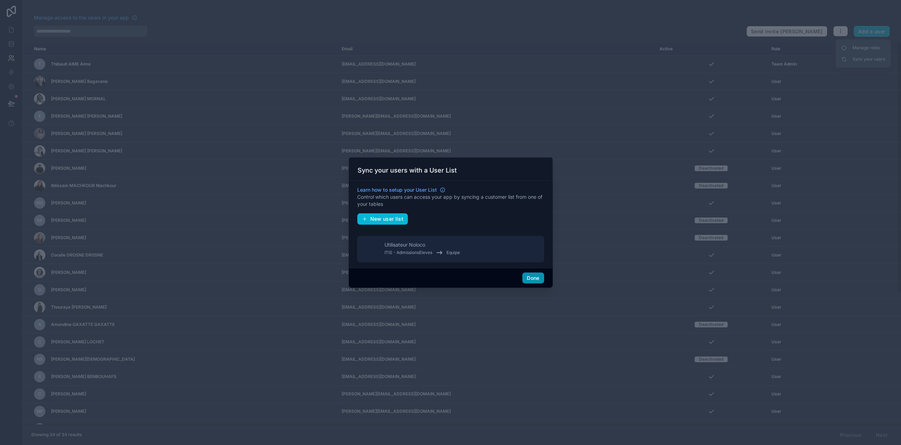
click at [530, 278] on button "Done" at bounding box center [533, 277] width 22 height 11
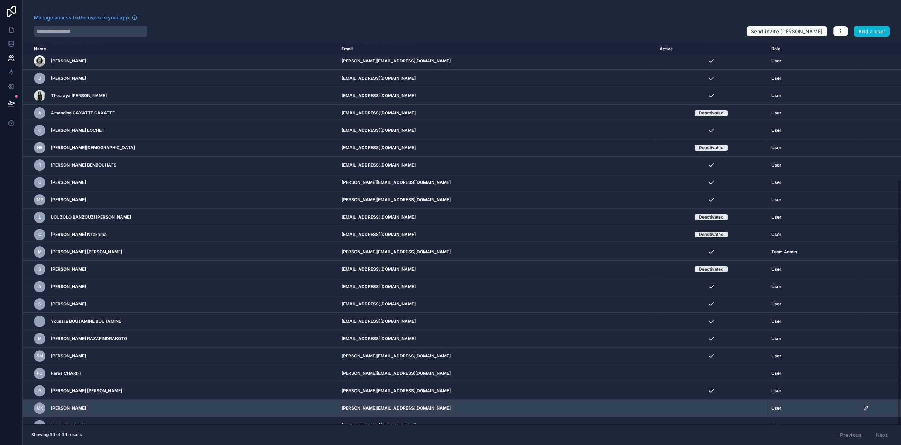
click at [868, 407] on icon "scrollable content" at bounding box center [867, 407] width 1 height 1
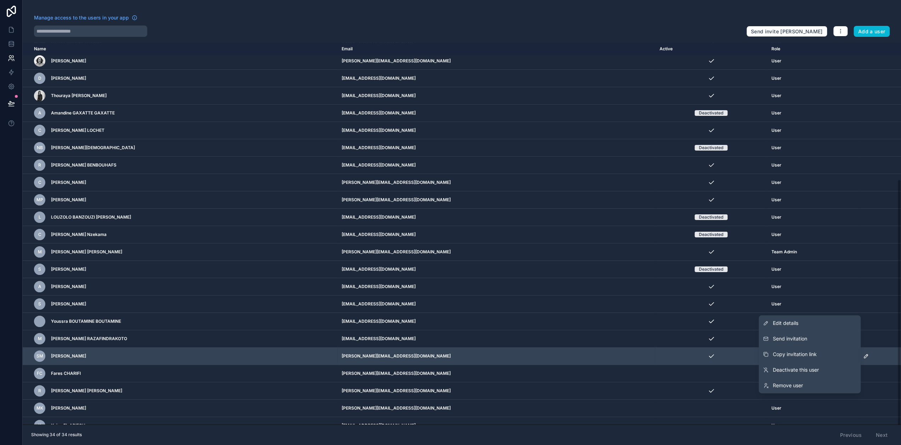
click at [821, 346] on button "Send invitation" at bounding box center [810, 339] width 102 height 16
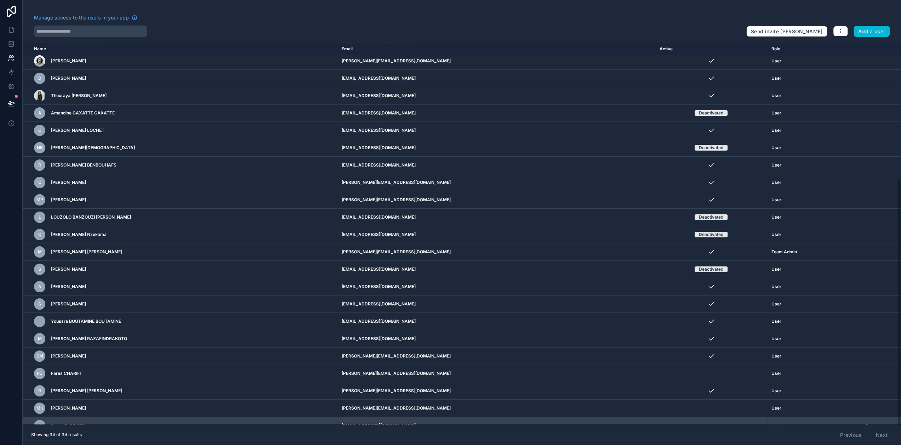
click at [868, 424] on icon "scrollable content" at bounding box center [866, 426] width 4 height 4
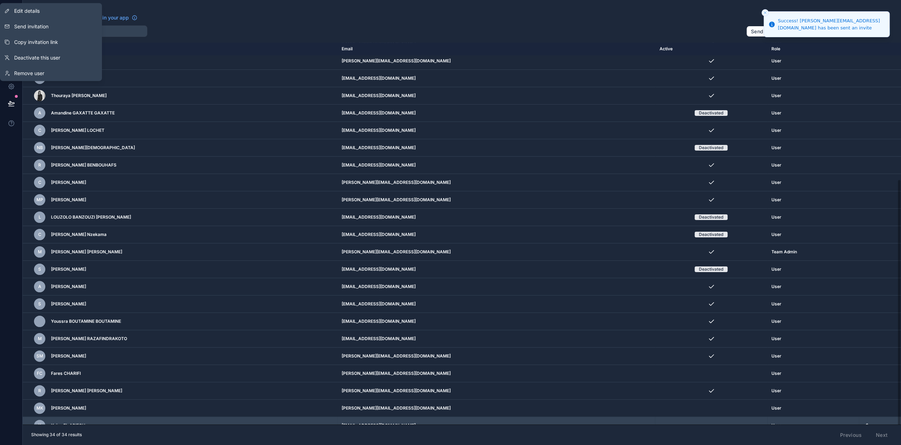
click at [867, 422] on icon "scrollable content" at bounding box center [866, 425] width 6 height 6
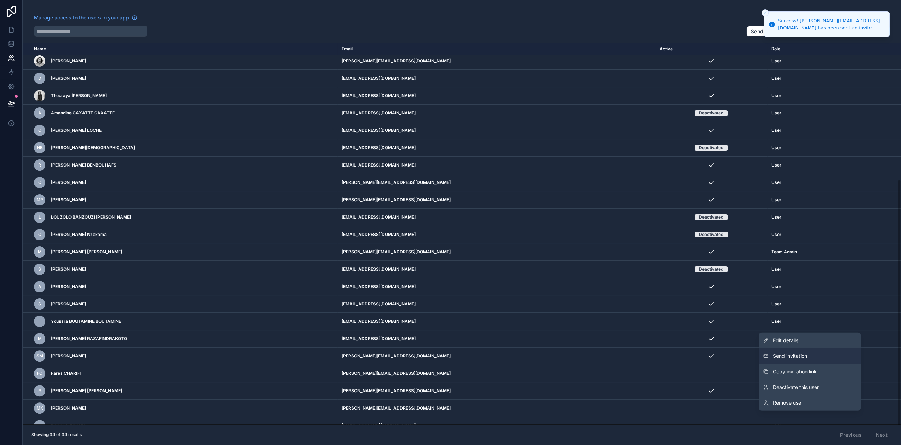
click at [824, 361] on button "Send invitation" at bounding box center [810, 356] width 102 height 16
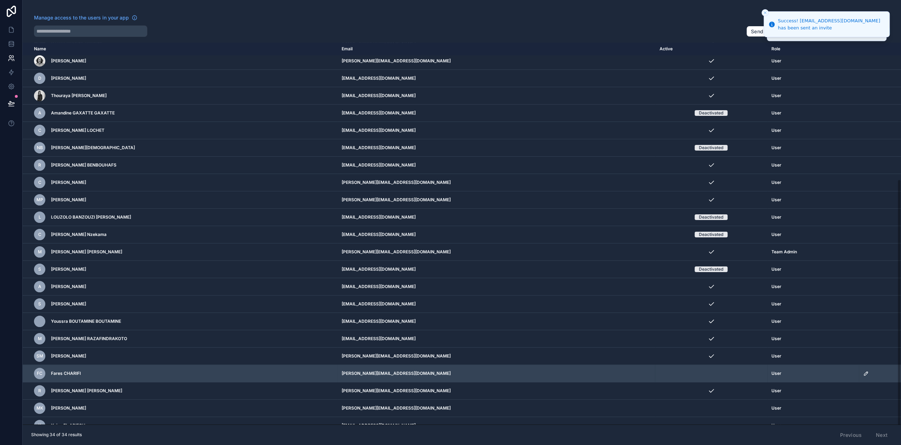
click at [864, 370] on icon "scrollable content" at bounding box center [866, 373] width 6 height 6
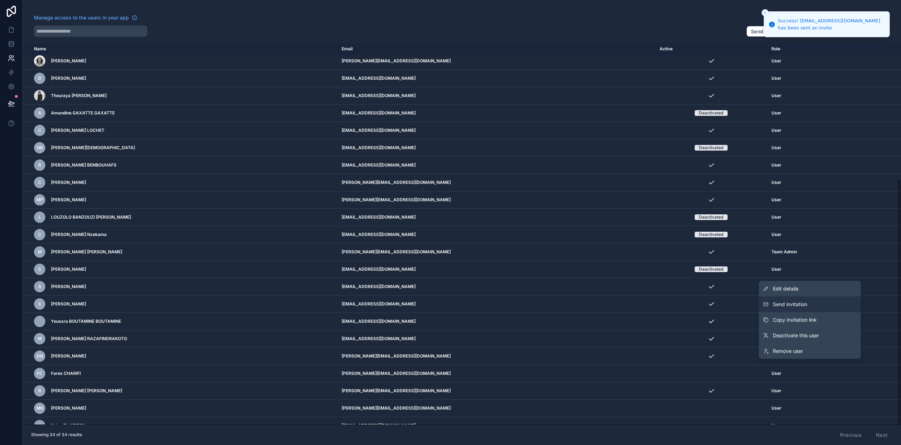
click at [804, 308] on span "Send invitation" at bounding box center [790, 304] width 34 height 7
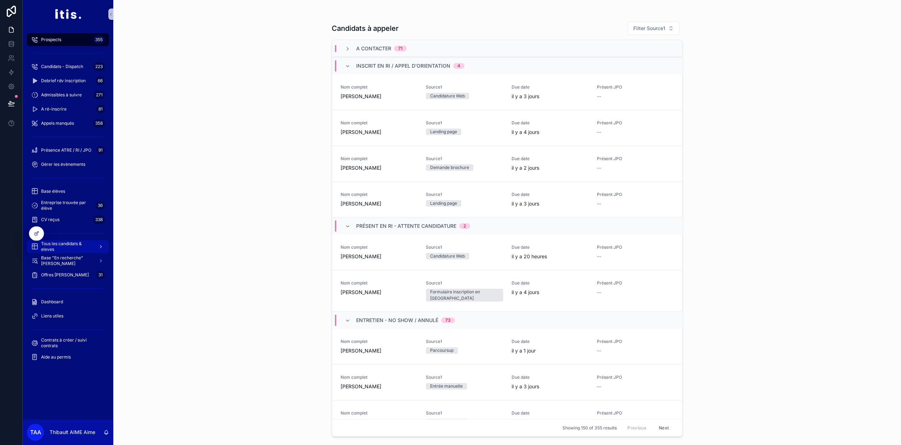
click at [68, 241] on span "Tous les candidats & eleves" at bounding box center [67, 246] width 52 height 11
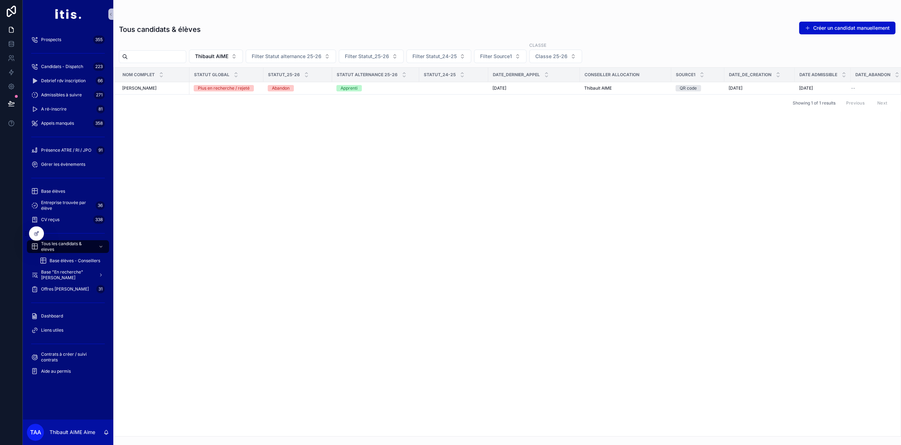
click at [186, 61] on input "scrollable content" at bounding box center [157, 57] width 58 height 10
click at [228, 56] on span "Thibault AIME" at bounding box center [211, 56] width 33 height 7
click at [212, 83] on div "None" at bounding box center [231, 84] width 85 height 11
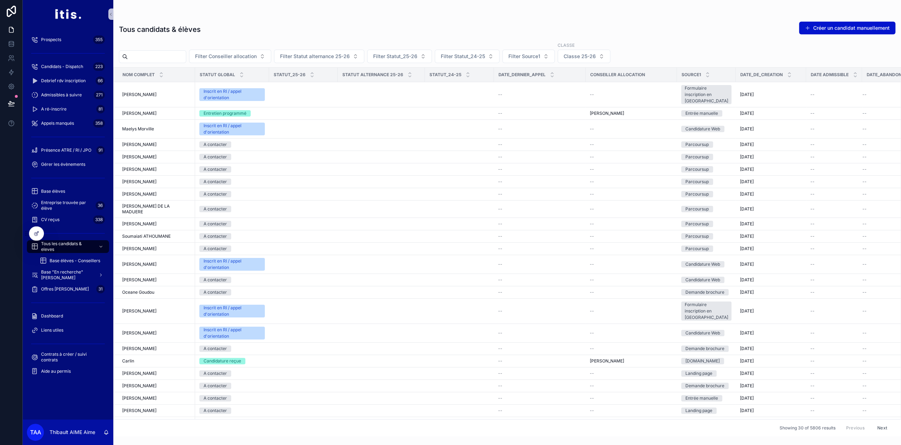
click at [173, 60] on input "scrollable content" at bounding box center [157, 57] width 58 height 10
type input "******"
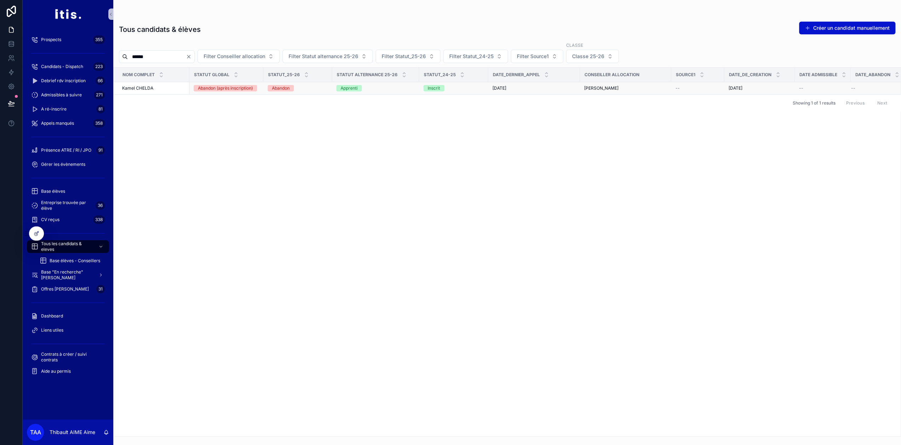
click at [164, 87] on div "[PERSON_NAME] CHELDA" at bounding box center [153, 88] width 63 height 6
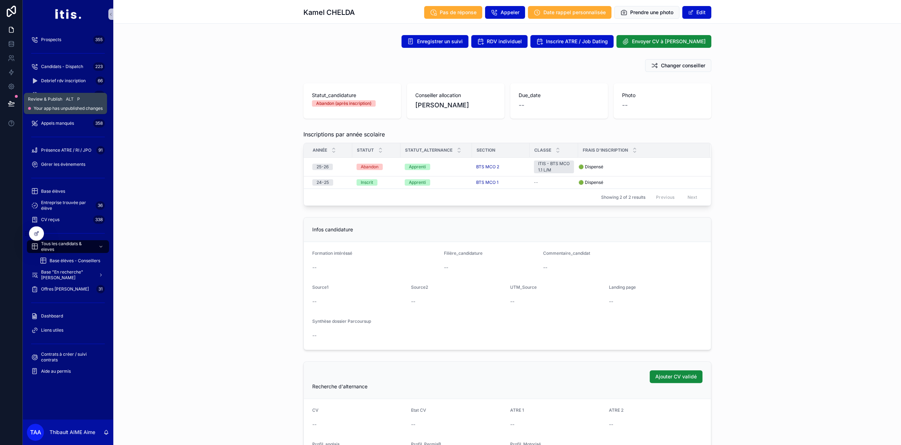
click at [10, 98] on button at bounding box center [12, 103] width 16 height 20
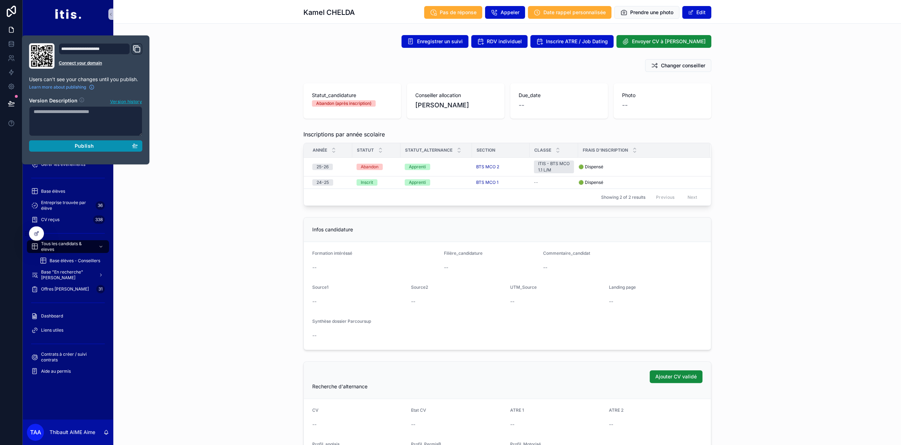
click at [84, 149] on button "Publish" at bounding box center [85, 145] width 113 height 11
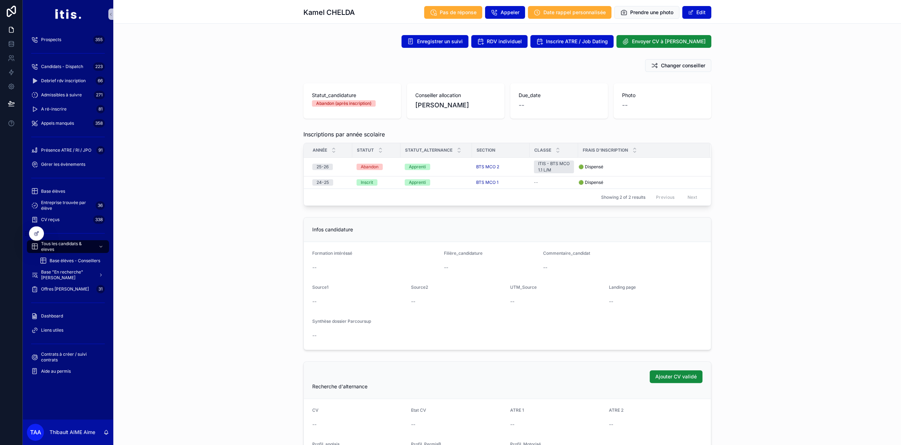
click at [199, 150] on div "Inscriptions par année scolaire Année Statut Statut_alternance Section Classe F…" at bounding box center [507, 167] width 788 height 81
